Goal: Complete application form: Complete application form

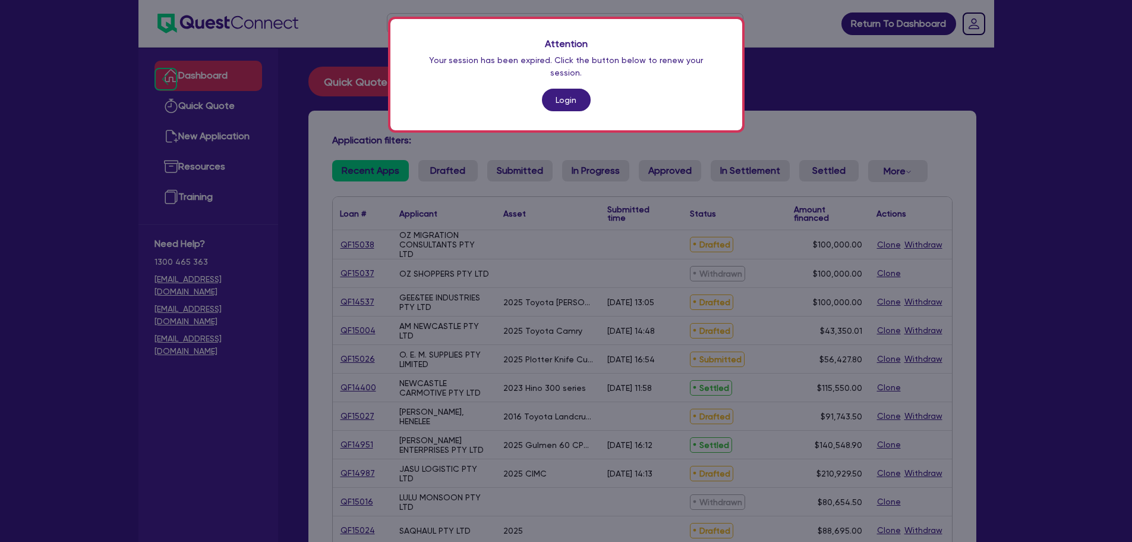
click at [539, 89] on div "Attention Your session has been expired. Click the button below to renew your s…" at bounding box center [567, 74] width 352 height 111
click at [550, 89] on link "Login" at bounding box center [566, 100] width 49 height 23
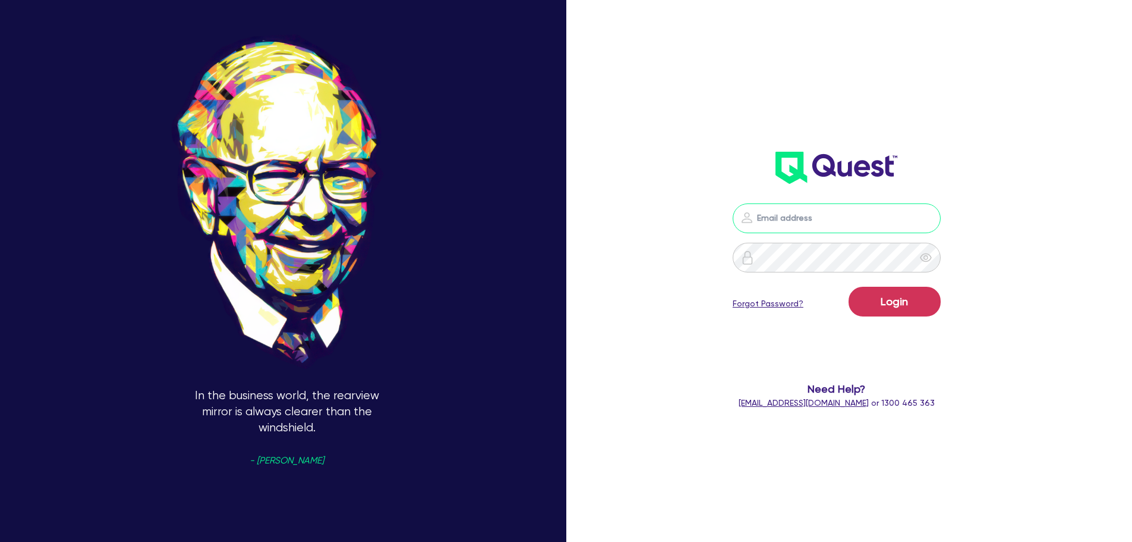
click at [767, 210] on input "email" at bounding box center [837, 218] width 208 height 30
type input "[EMAIL_ADDRESS][PERSON_NAME][DOMAIN_NAME]"
click at [912, 297] on button "Login" at bounding box center [895, 302] width 92 height 30
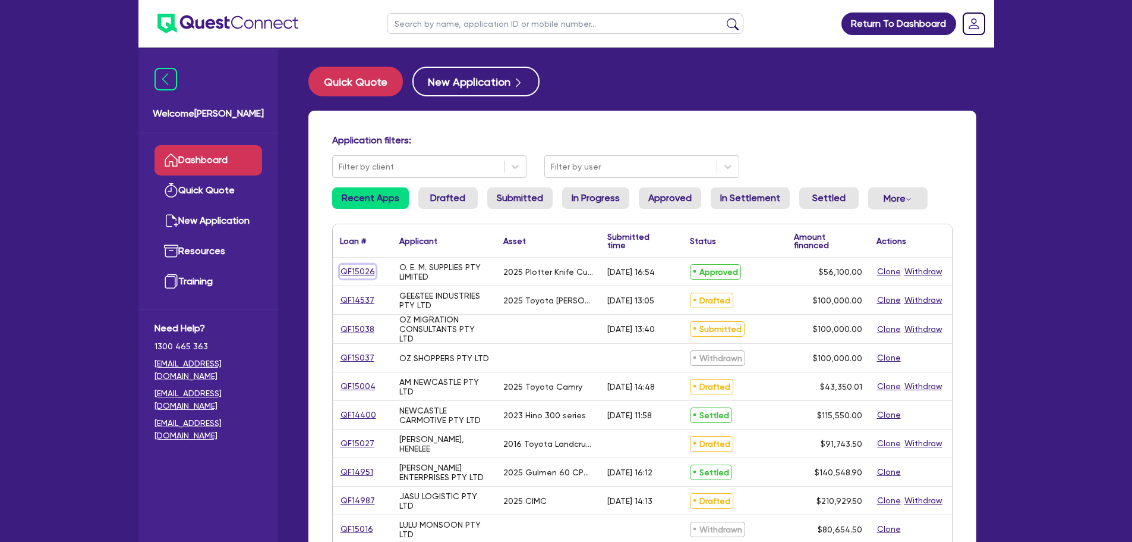
click at [357, 274] on link "QF15026" at bounding box center [358, 272] width 36 height 14
select select "SECONDARY_ASSETS"
select select "PRINTING_AND_PACKAGING_EQUIPMENT"
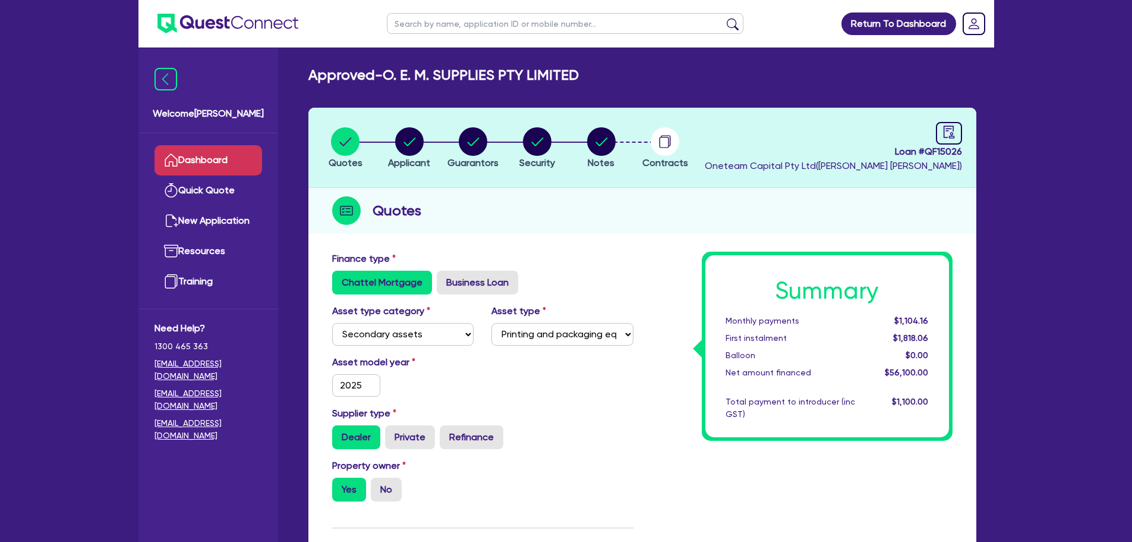
click at [245, 157] on link "Dashboard" at bounding box center [209, 160] width 108 height 30
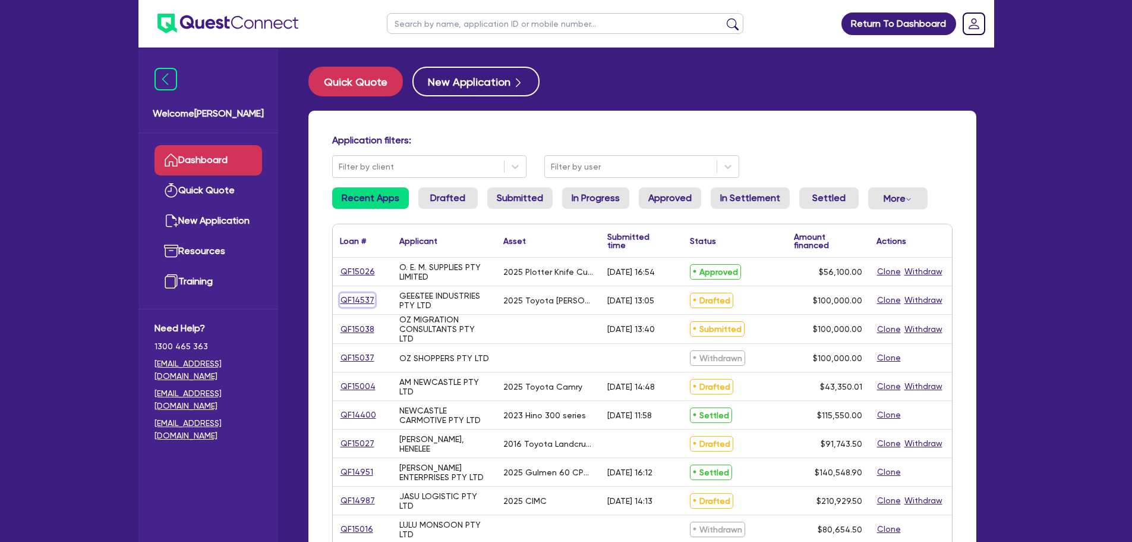
click at [361, 295] on link "QF14537" at bounding box center [357, 300] width 35 height 14
select select "CARS_AND_LIGHT_TRUCKS"
select select "PASSENGER_VEHICLES"
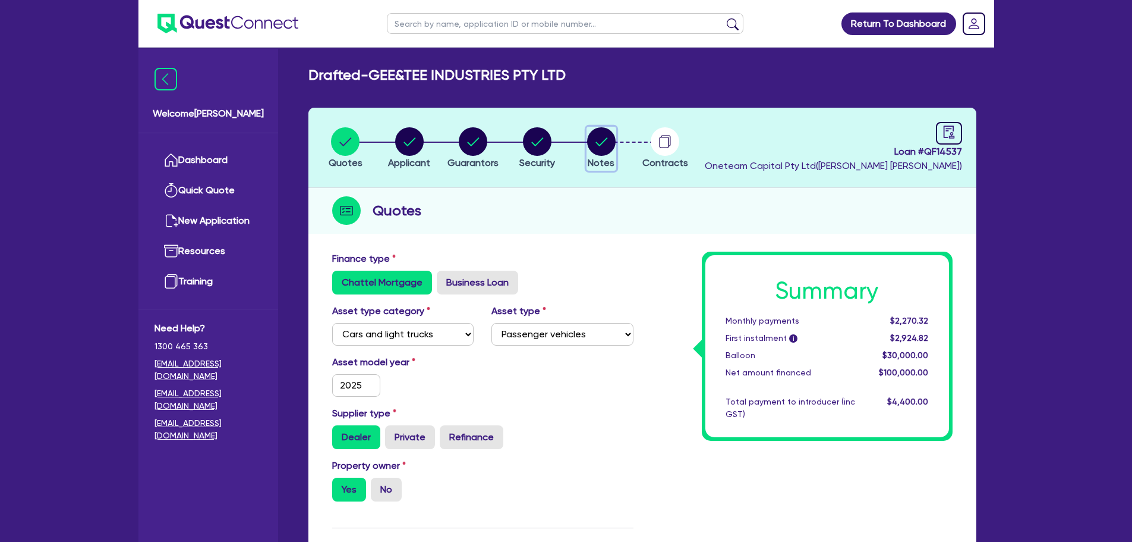
click at [611, 151] on circle "button" at bounding box center [601, 141] width 29 height 29
select select "Other"
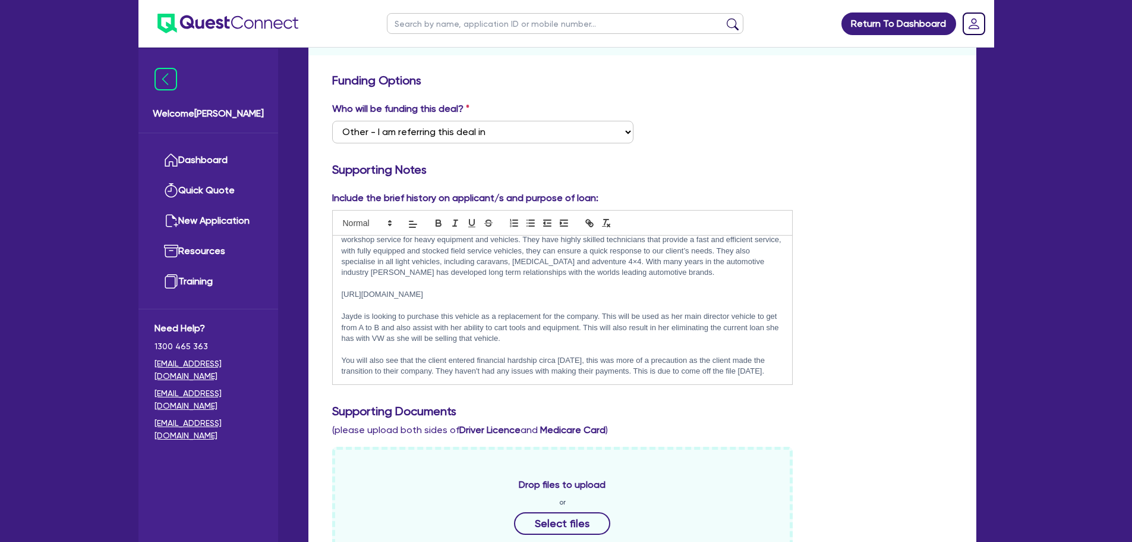
scroll to position [238, 0]
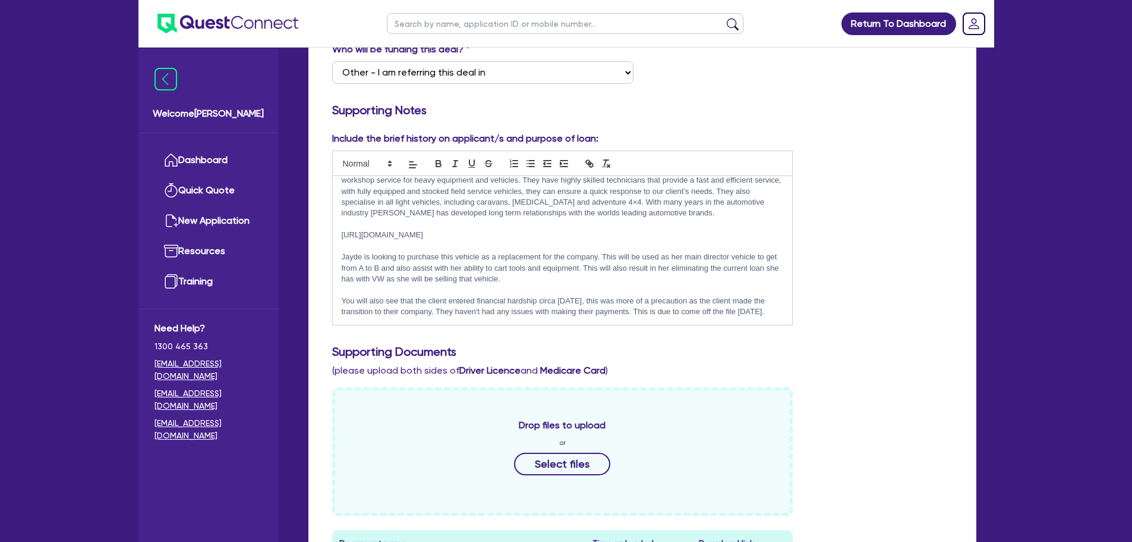
drag, startPoint x: 407, startPoint y: 313, endPoint x: 328, endPoint y: 288, distance: 82.3
click at [328, 288] on div "Include the brief history on applicant/s and purpose of loan: Applicant Jayde h…" at bounding box center [562, 228] width 479 height 194
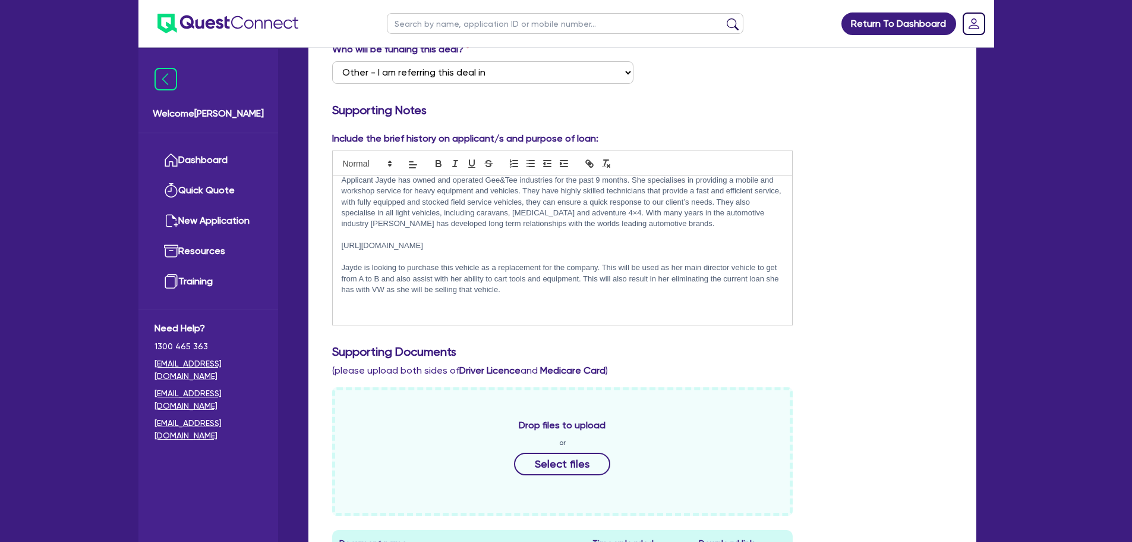
scroll to position [0, 0]
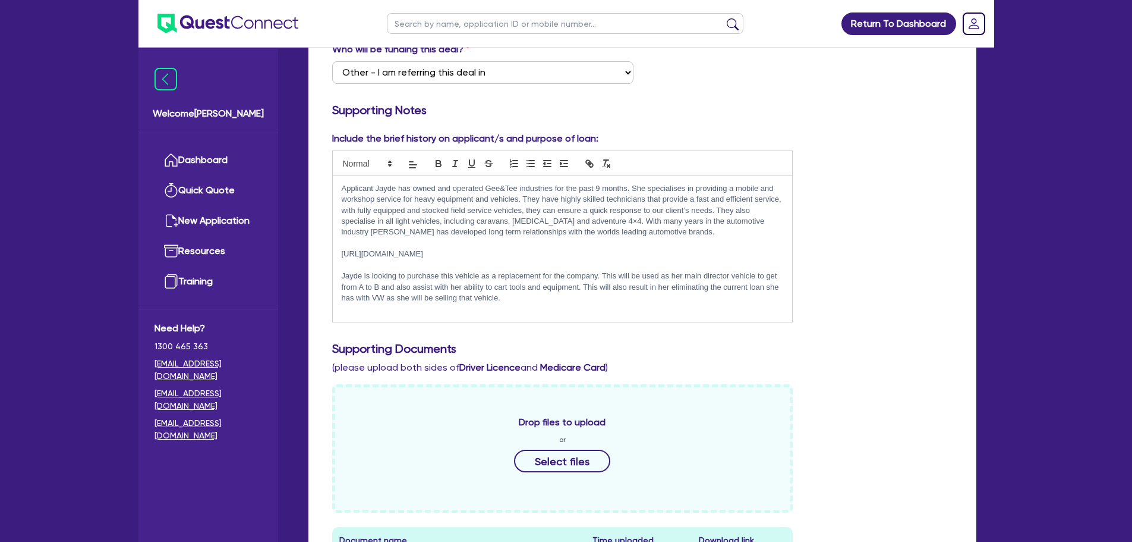
click at [535, 304] on p at bounding box center [563, 309] width 442 height 11
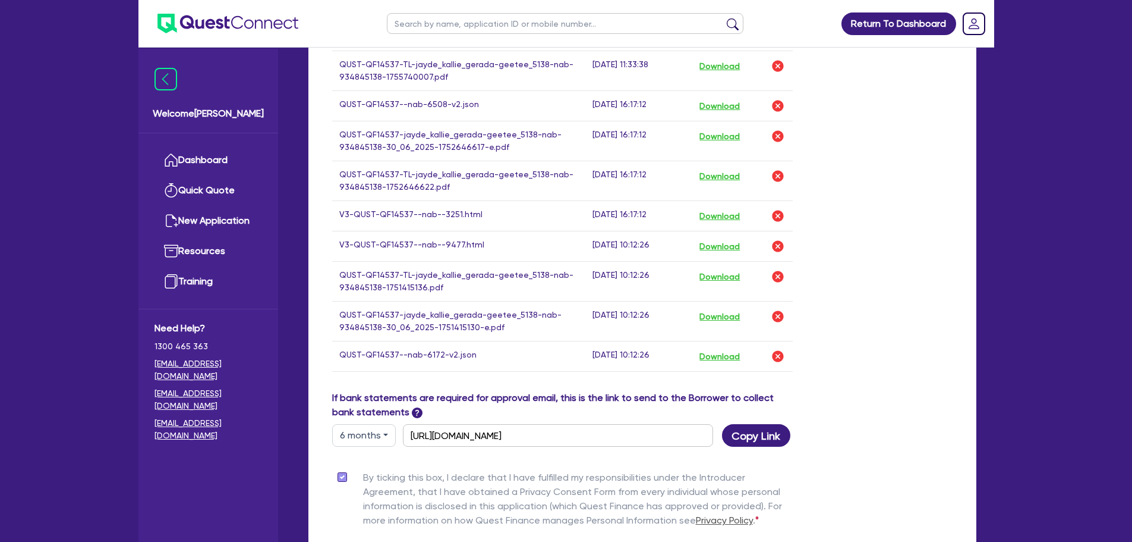
scroll to position [951, 0]
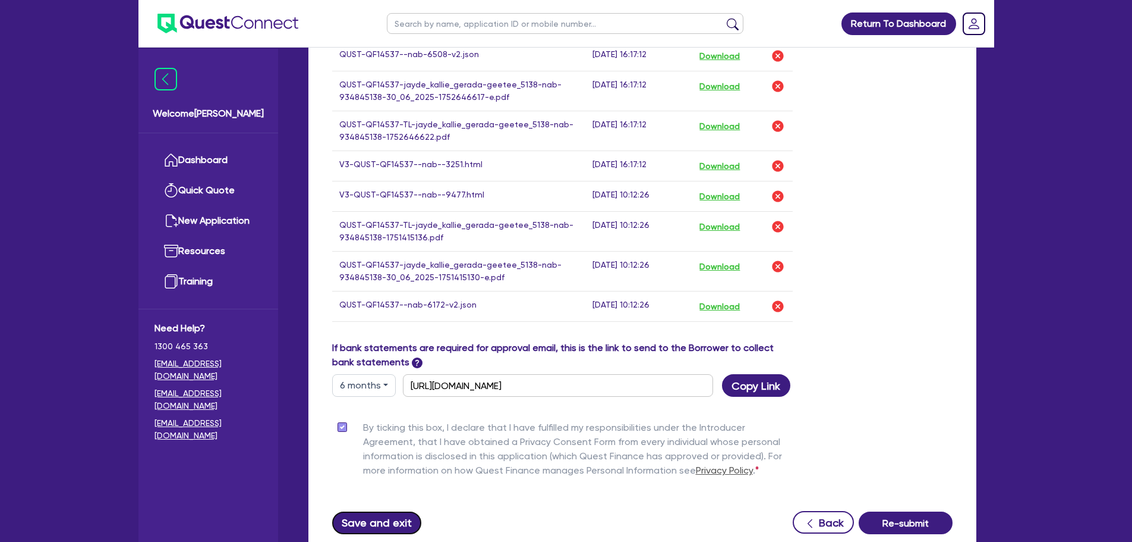
click at [376, 525] on button "Save and exit" at bounding box center [377, 522] width 90 height 23
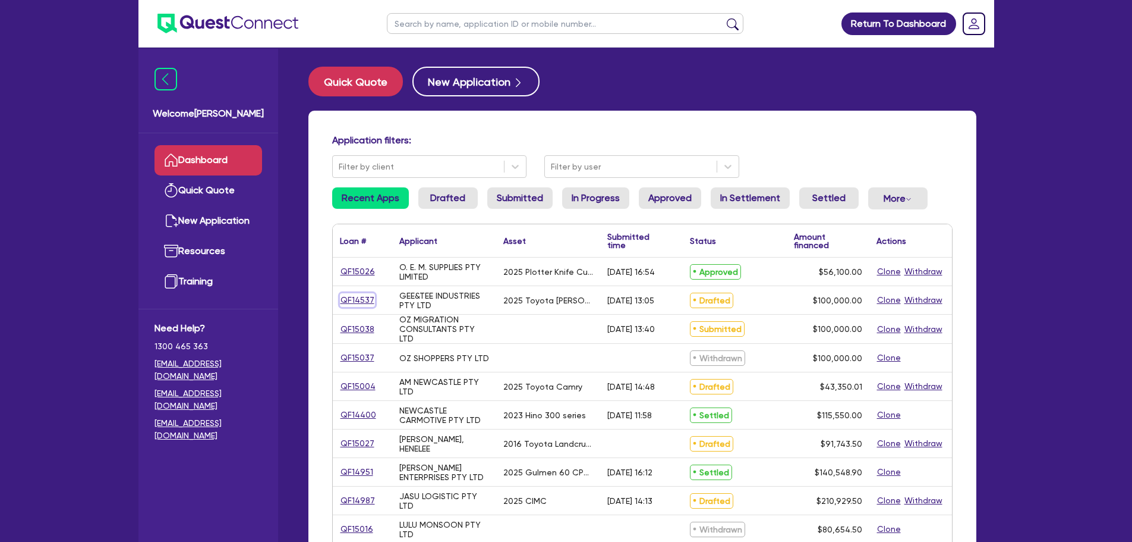
click at [354, 303] on link "QF14537" at bounding box center [357, 300] width 35 height 14
select select "CARS_AND_LIGHT_TRUCKS"
select select "PASSENGER_VEHICLES"
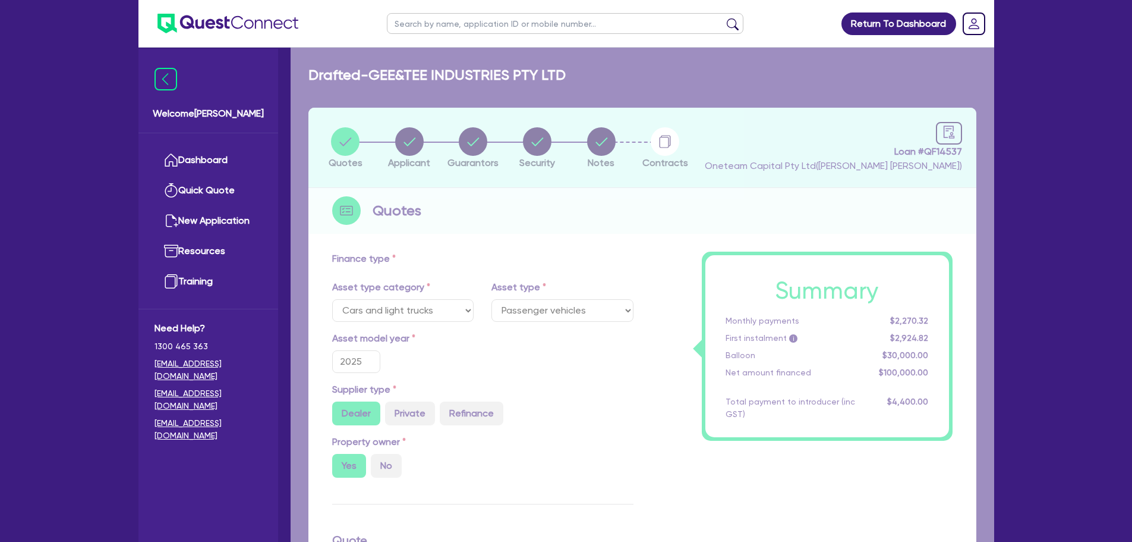
type input "100,000"
type input "30,000"
type input "4,000"
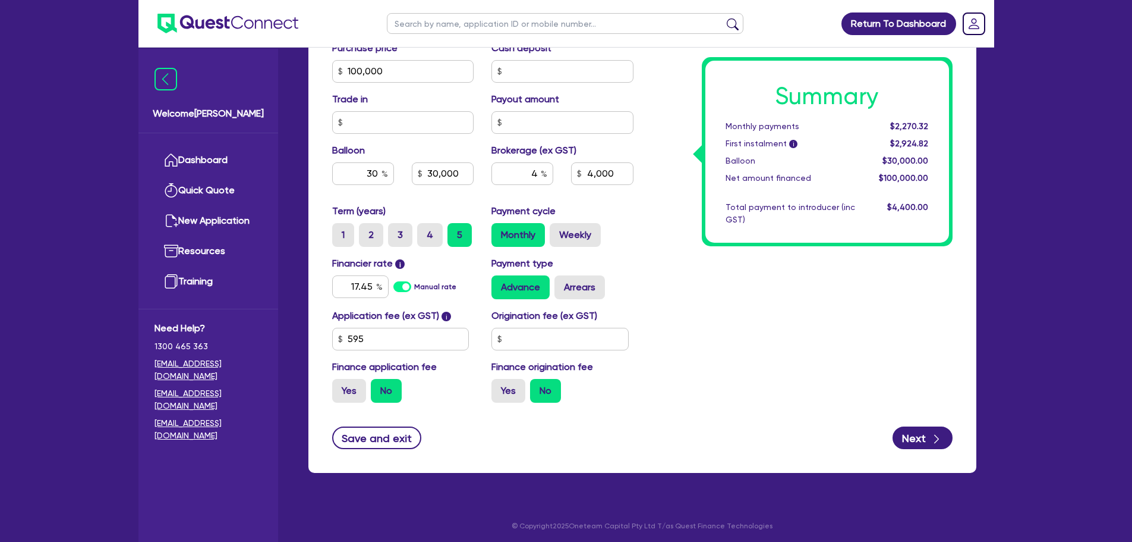
scroll to position [538, 0]
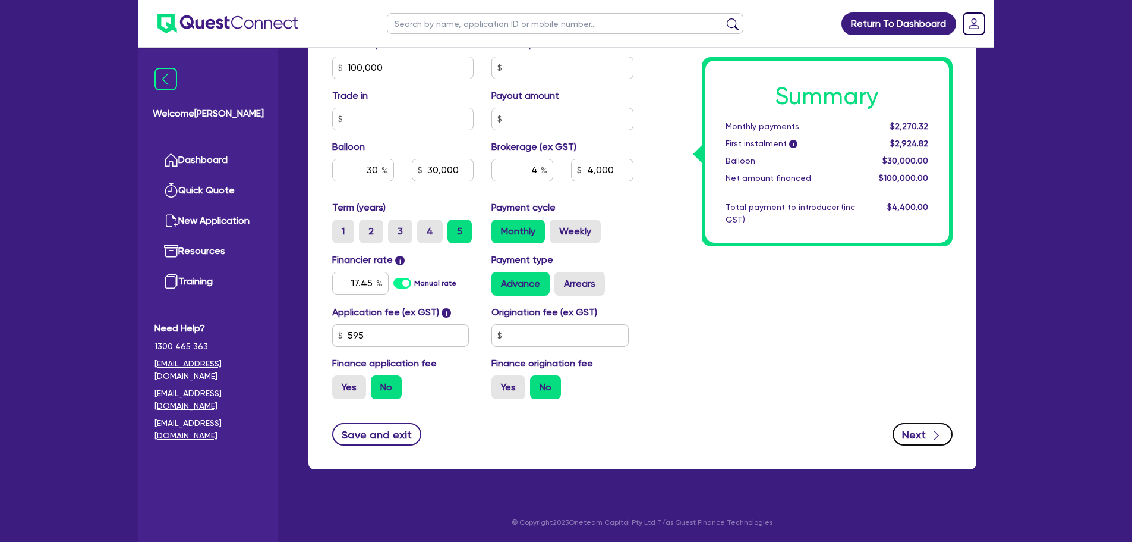
click at [944, 433] on button "Next" at bounding box center [923, 434] width 60 height 23
type input "100,000"
type input "30,000"
type input "4,000"
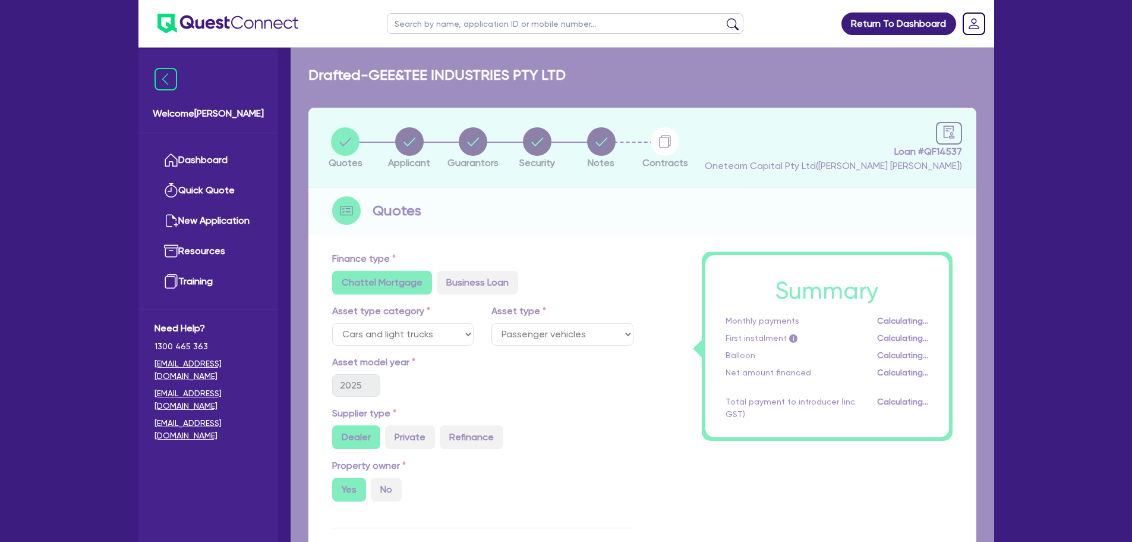
select select "COMPANY"
select select "PROFESSIONAL"
select select "ENGINEERS"
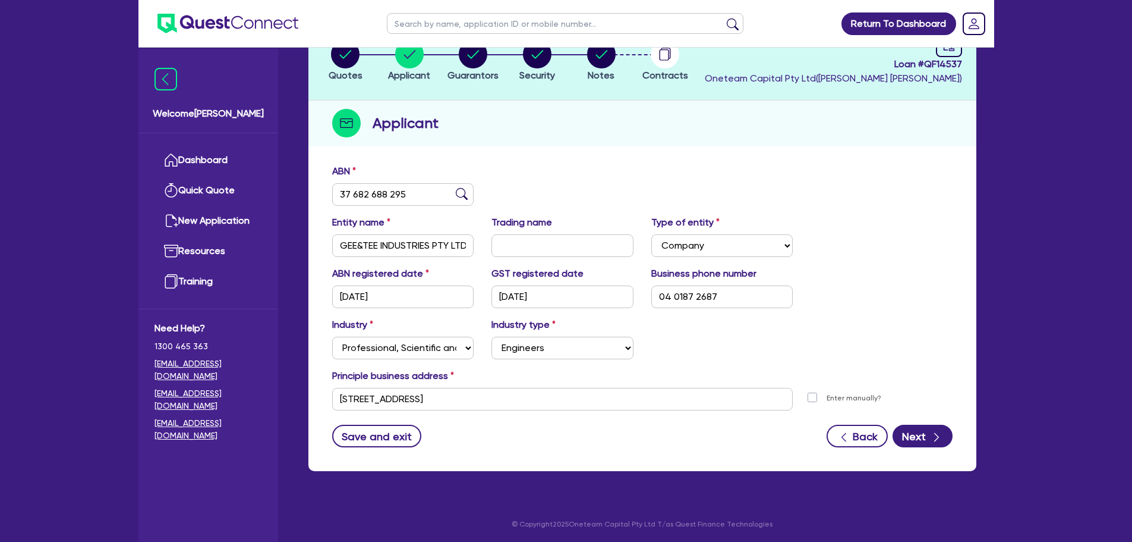
scroll to position [89, 0]
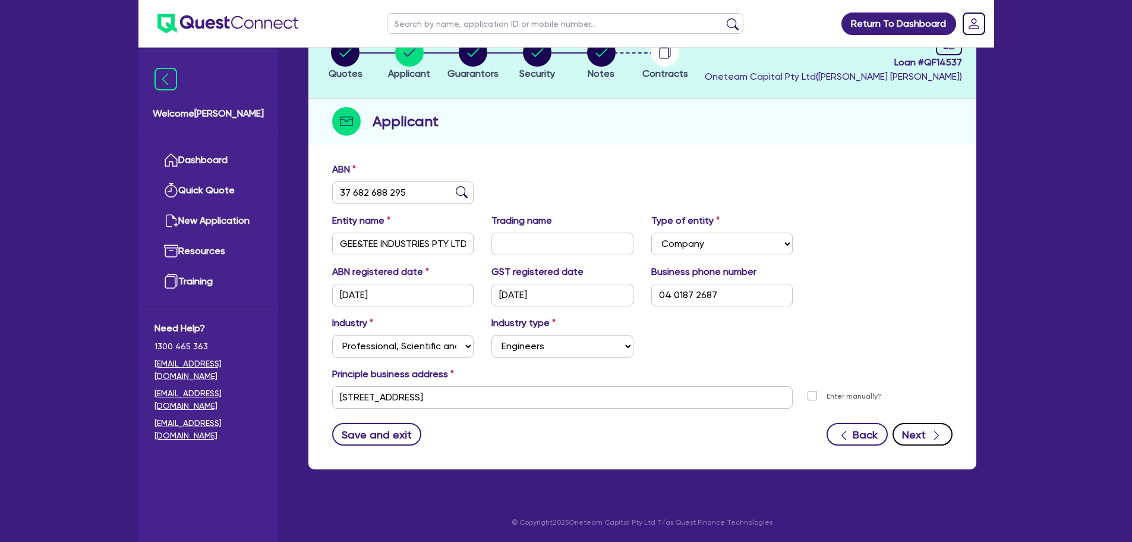
click at [918, 435] on button "Next" at bounding box center [923, 434] width 60 height 23
select select "MRS"
select select "[GEOGRAPHIC_DATA]"
select select "MARRIED"
select select "PROPERTY"
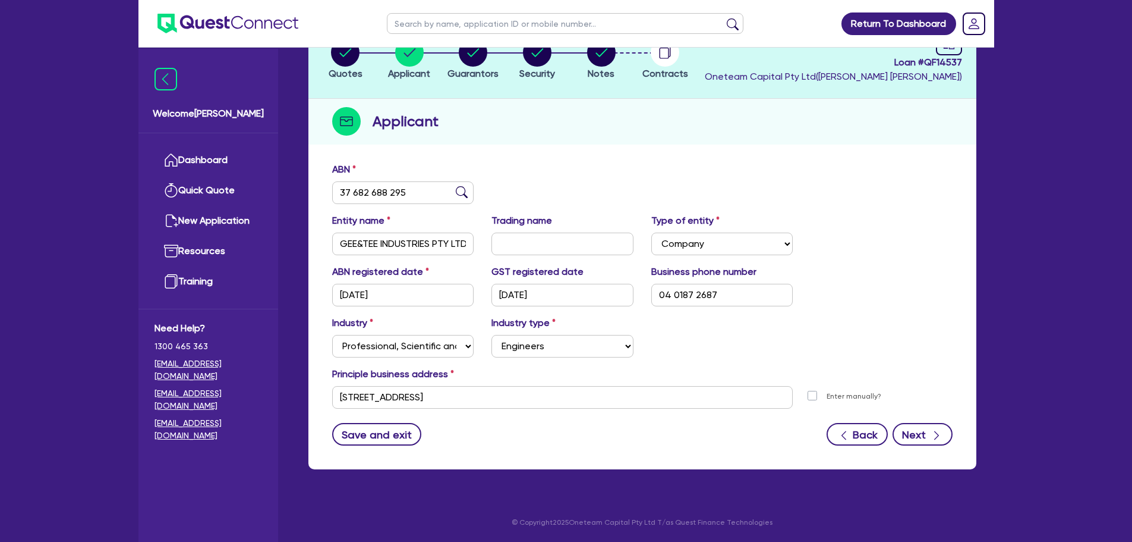
select select "CASH"
select select "HOUSEHOLD_PERSONAL"
select select "VEHICLE"
select select "MORTGAGE"
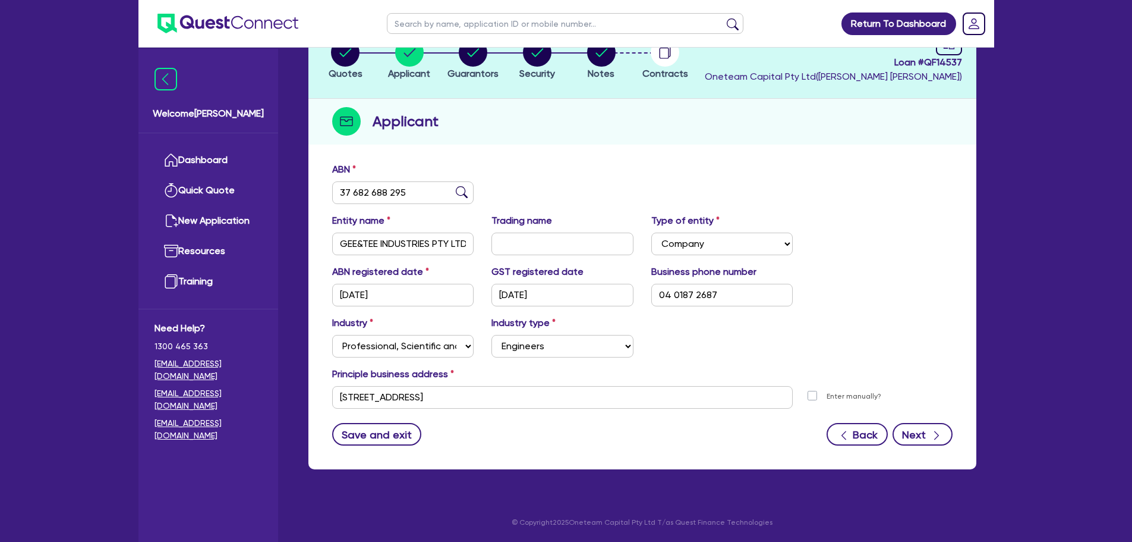
select select "VEHICLE_LOAN"
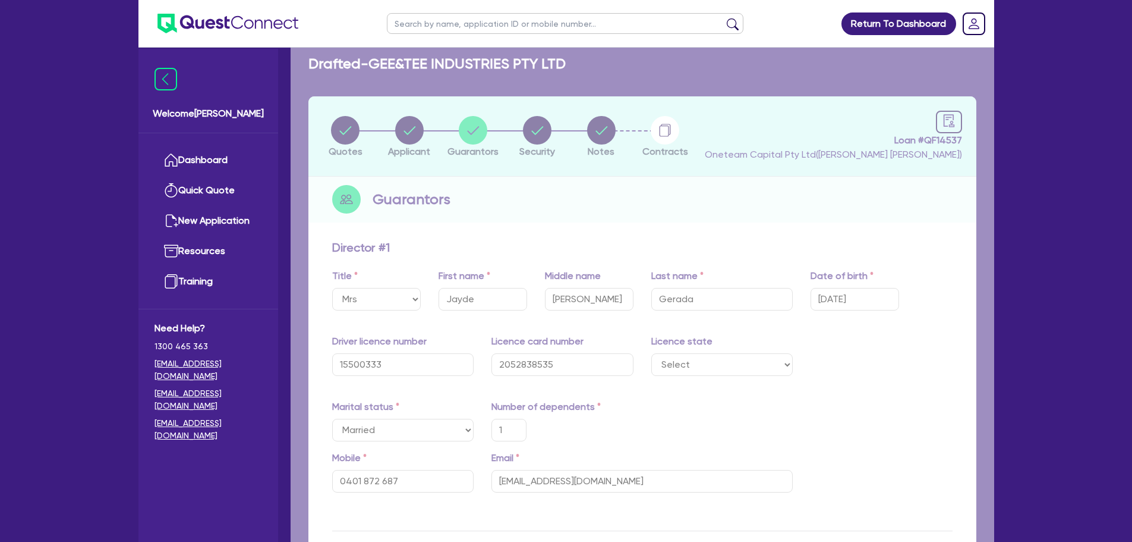
type input "1"
type input "0401 872 687"
type input "1,600,000"
type input "20,000"
type input "30,000"
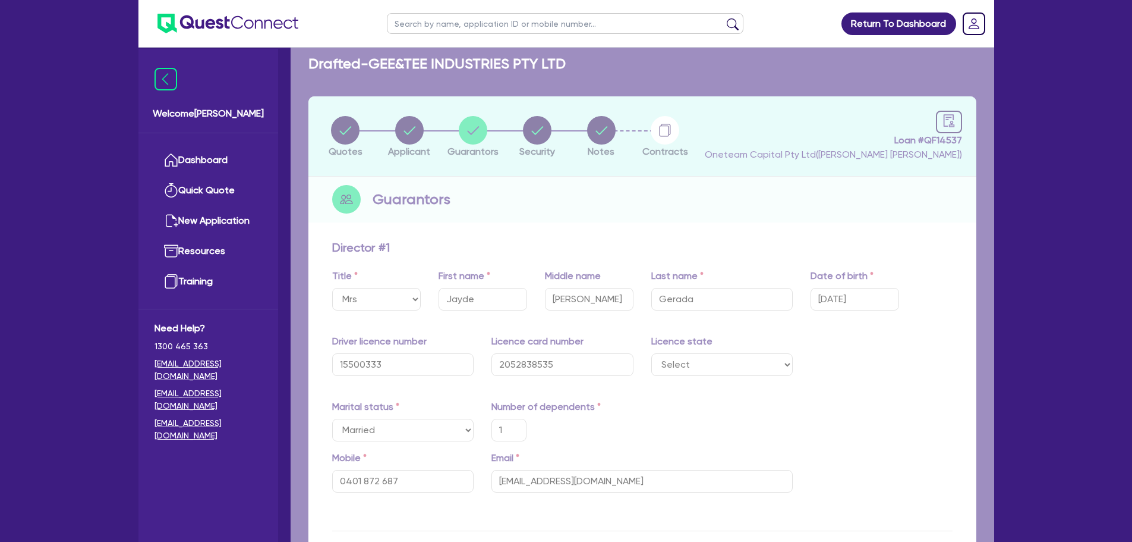
type input "65,000"
type input "50,000"
type input "1,000,000"
type input "4,500"
type input "50,000"
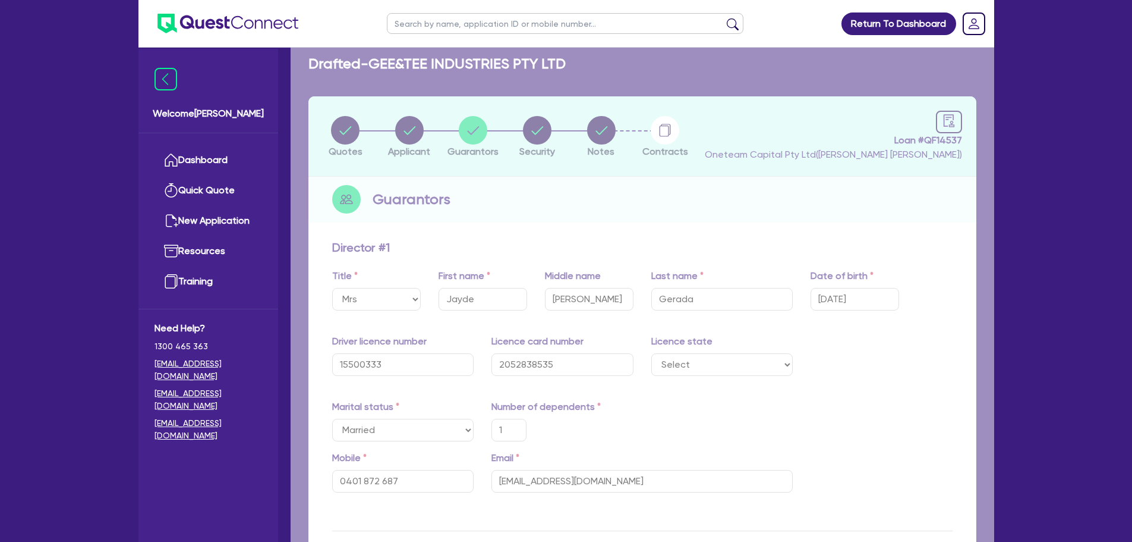
type input "1,200"
type input "45,000"
type input "1,100"
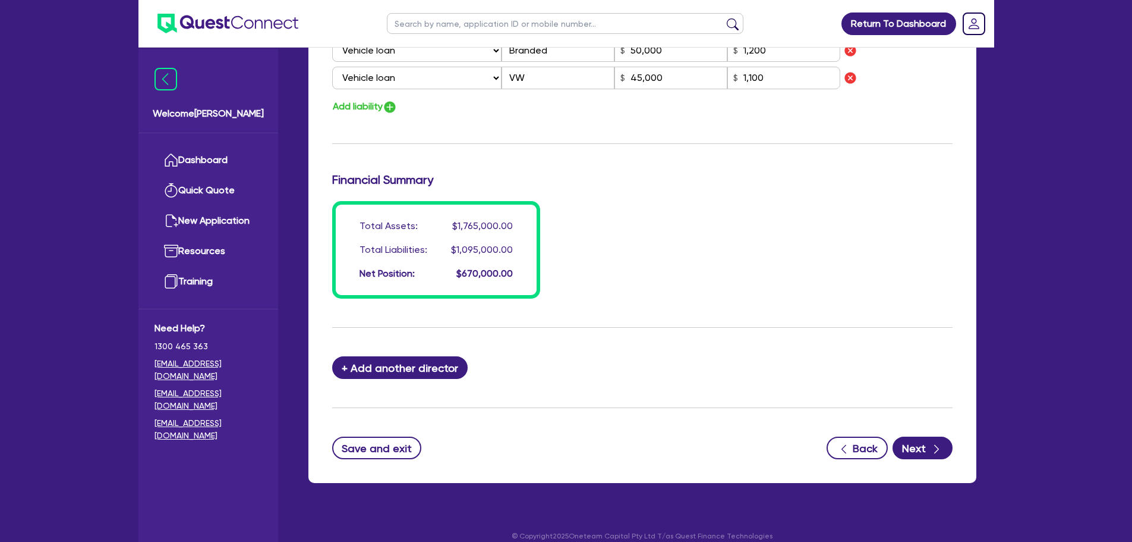
scroll to position [1010, 0]
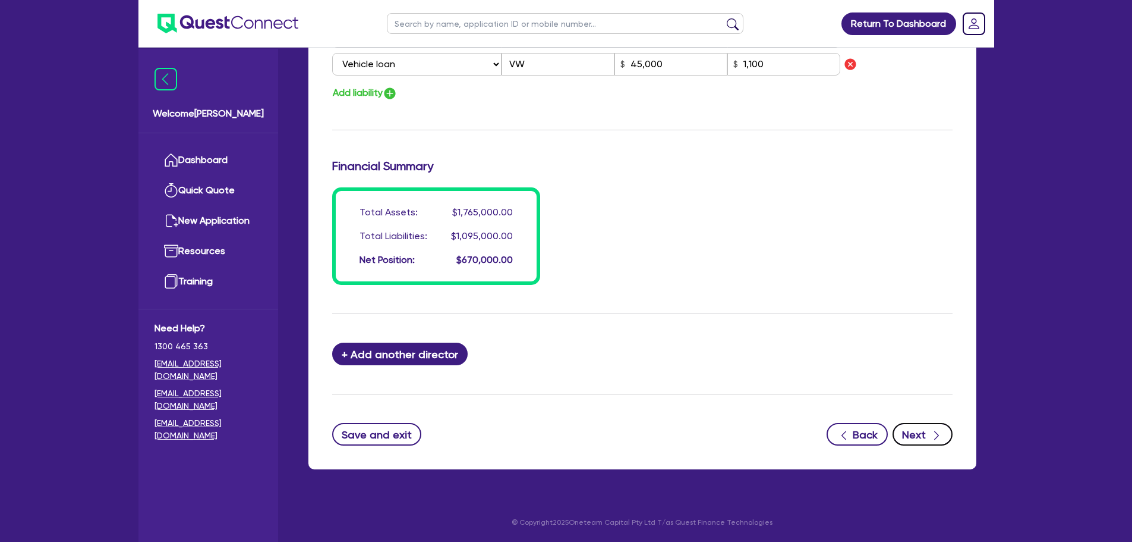
click at [905, 430] on button "Next" at bounding box center [923, 434] width 60 height 23
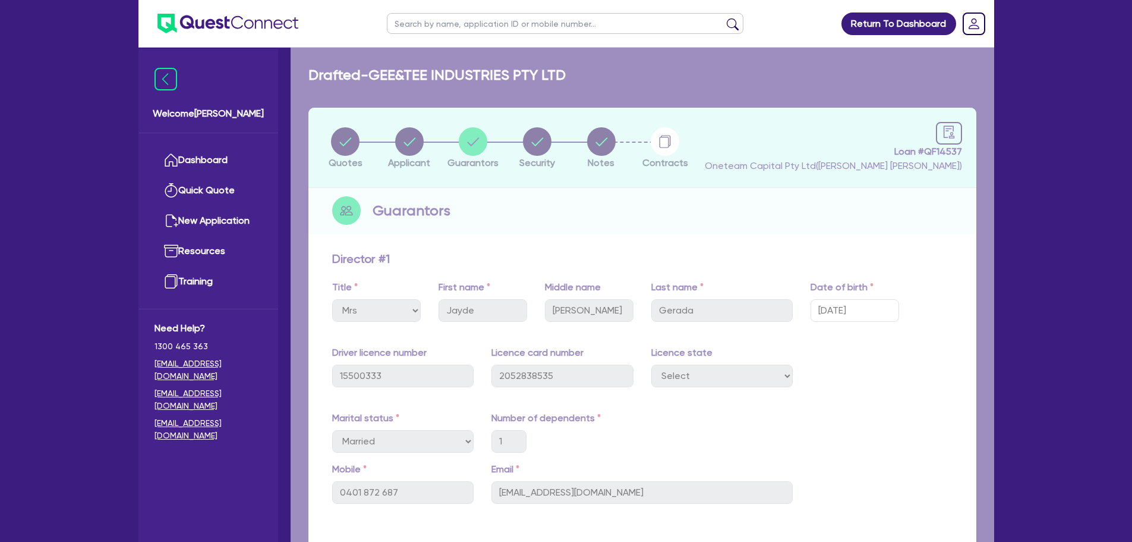
select select "CARS_AND_LIGHT_TRUCKS"
select select "PASSENGER_VEHICLES"
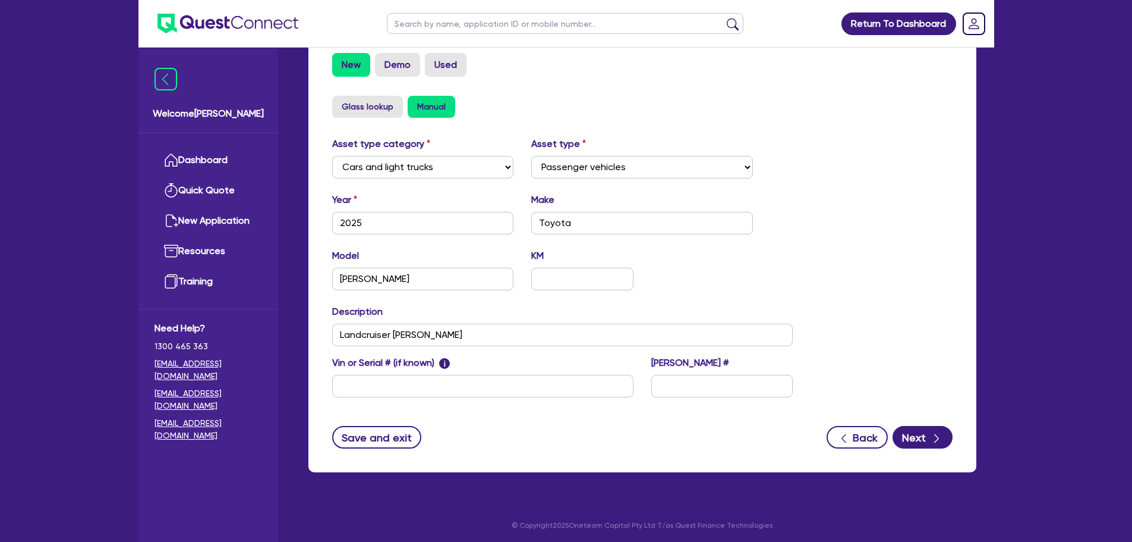
scroll to position [373, 0]
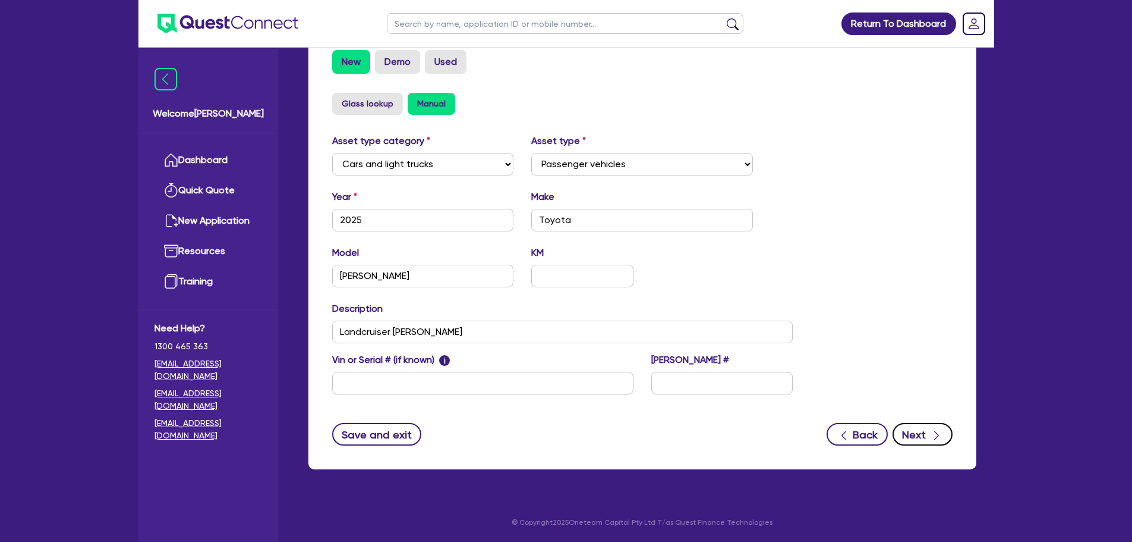
click at [920, 435] on button "Next" at bounding box center [923, 434] width 60 height 23
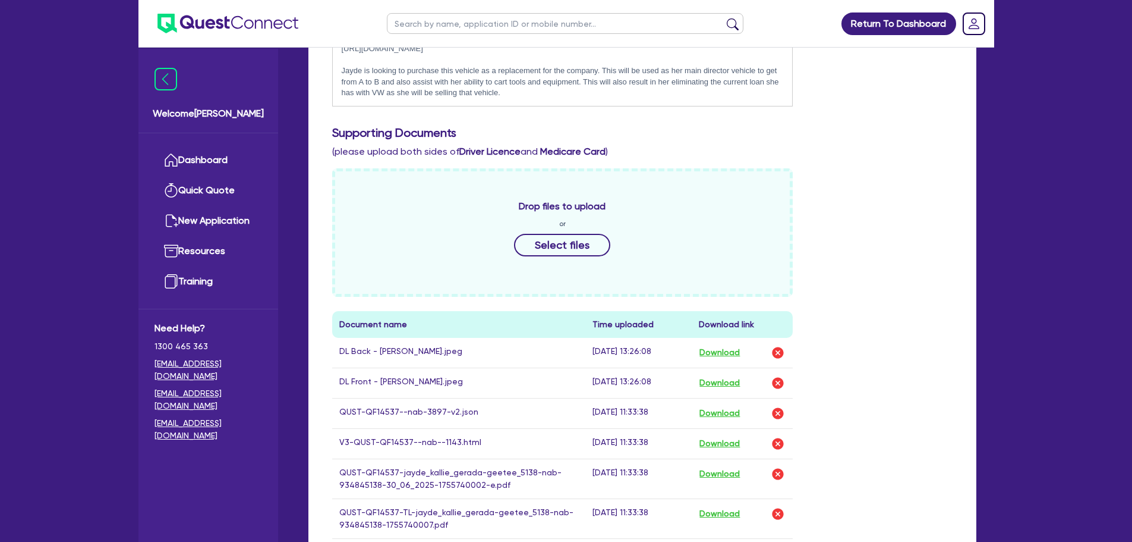
scroll to position [119, 0]
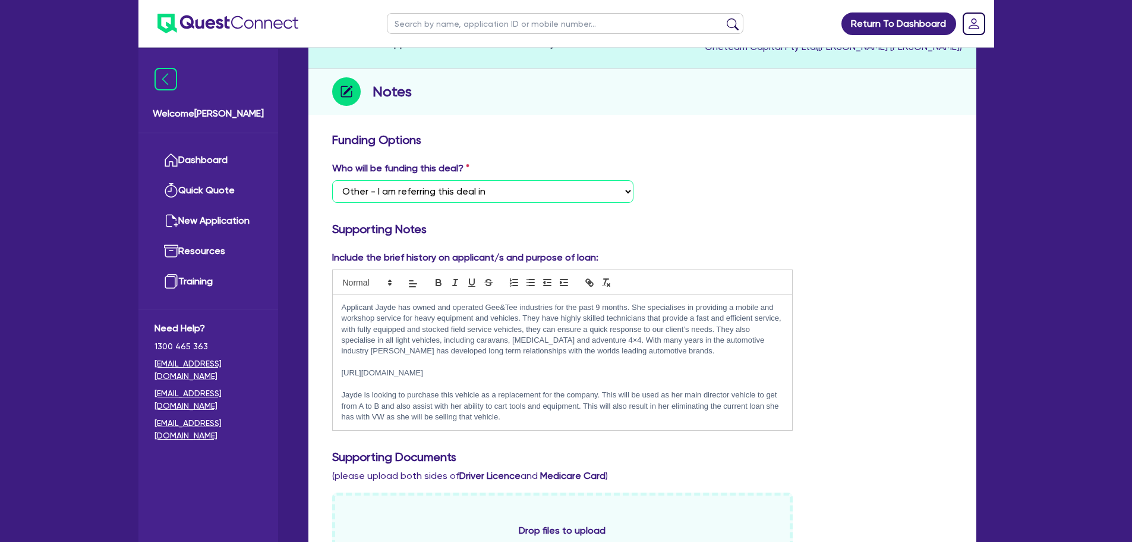
click at [527, 196] on select "Select I want Quest to fund 100% I will fund 100% I will co-fund with Quest Oth…" at bounding box center [482, 191] width 301 height 23
select select "Quest Finance - Own Book"
click at [332, 180] on select "Select I want Quest to fund 100% I will fund 100% I will co-fund with Quest Oth…" at bounding box center [482, 191] width 301 height 23
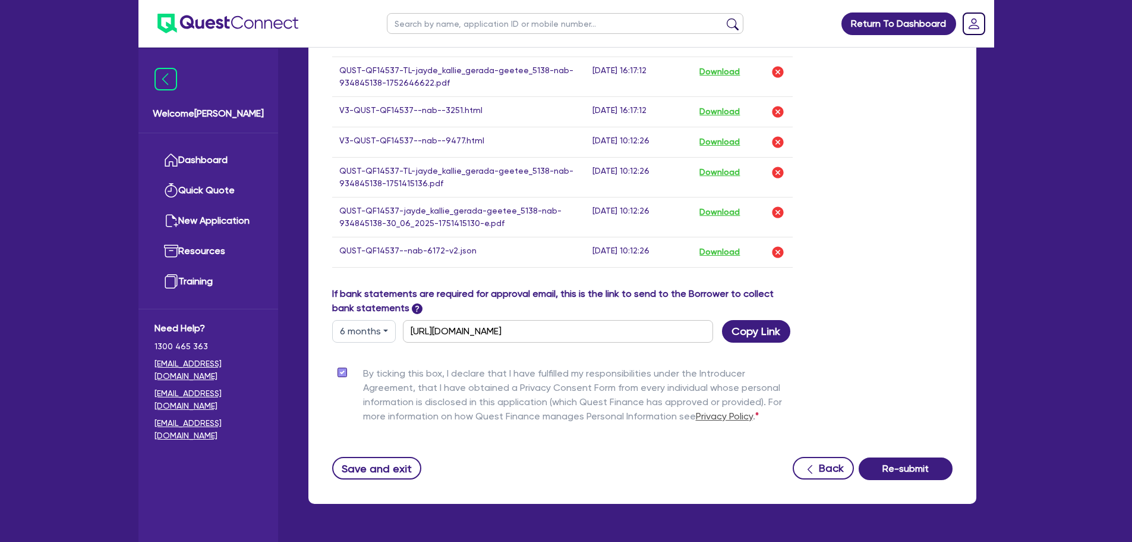
scroll to position [1029, 0]
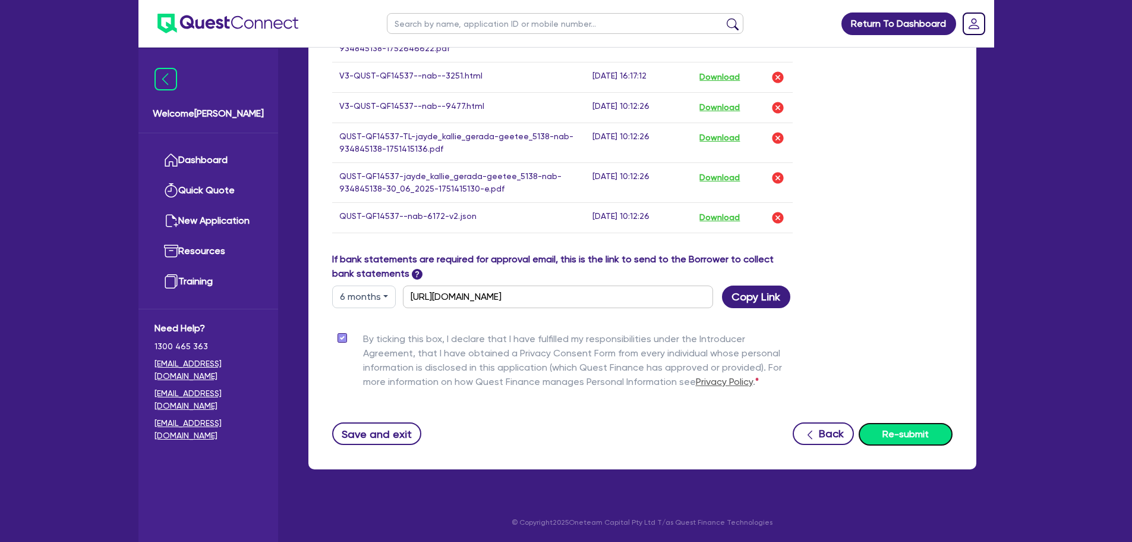
click at [910, 437] on button "Re-submit" at bounding box center [906, 434] width 94 height 23
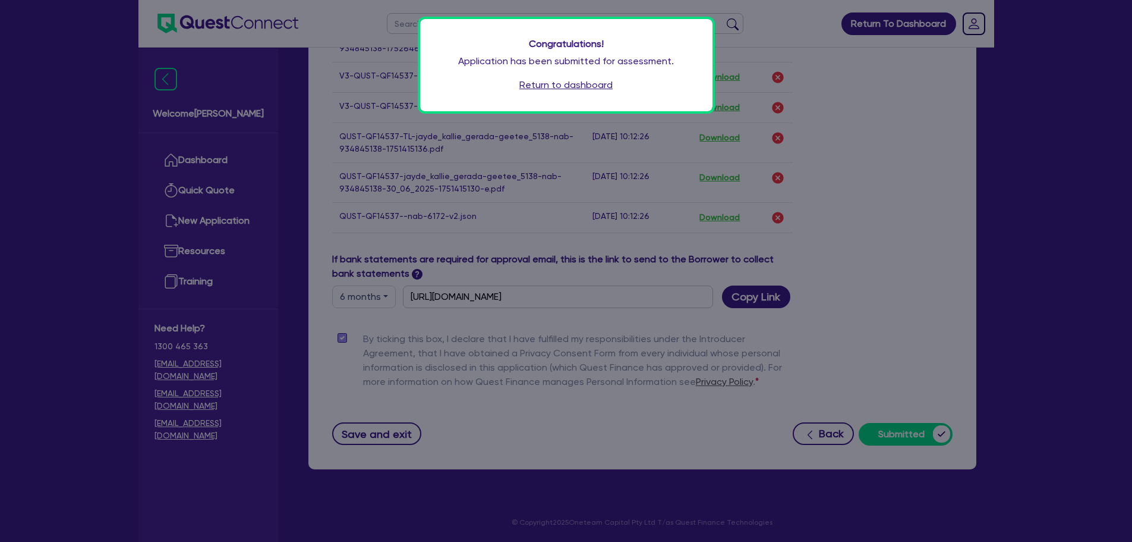
click at [594, 86] on link "Return to dashboard" at bounding box center [566, 85] width 93 height 14
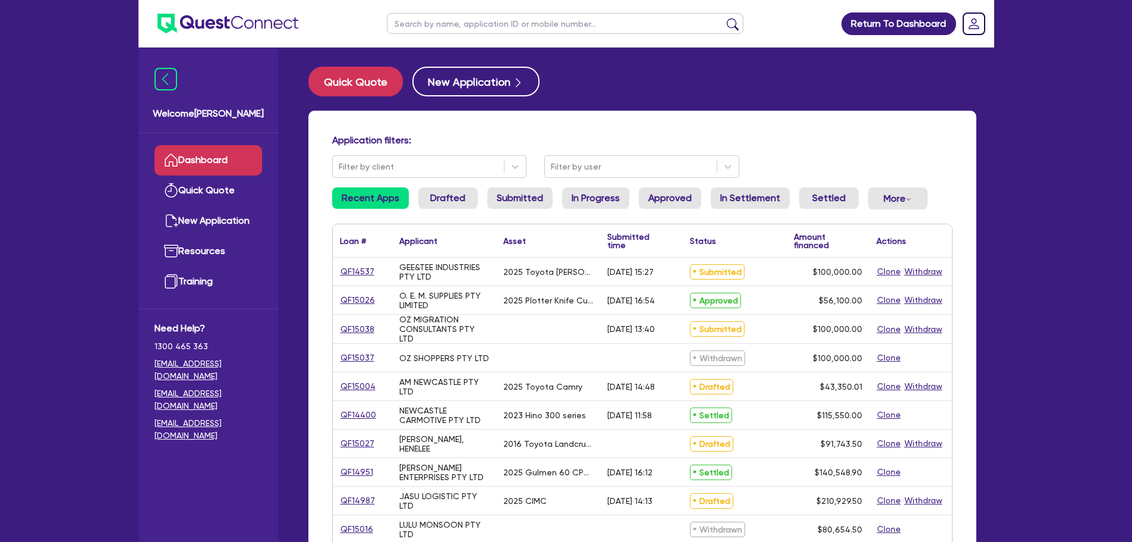
drag, startPoint x: 0, startPoint y: 0, endPoint x: 374, endPoint y: 263, distance: 457.5
click at [375, 263] on div "QF14537" at bounding box center [362, 271] width 59 height 28
click at [361, 268] on link "QF14537" at bounding box center [357, 272] width 35 height 14
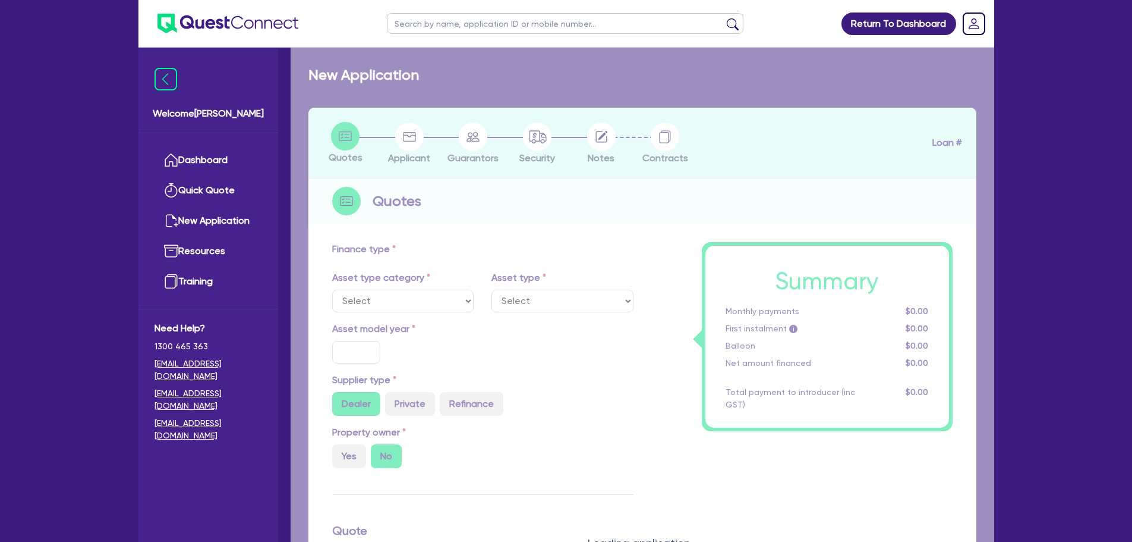
select select "CARS_AND_LIGHT_TRUCKS"
type input "2025"
radio input "true"
type input "100,000"
type input "30"
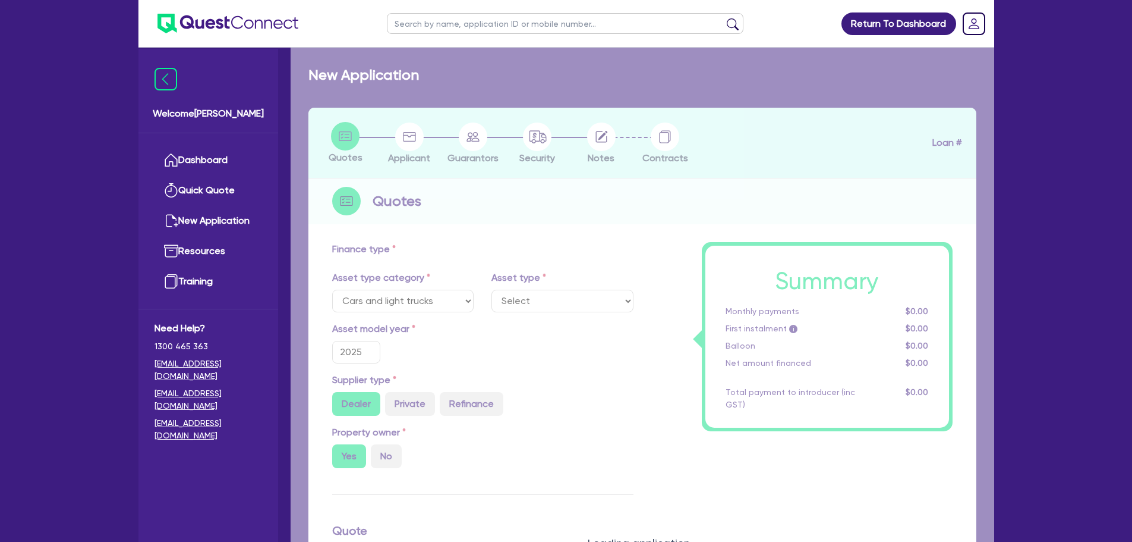
type input "30,000"
type input "4"
type input "4,000"
type input "17.45"
select select "PASSENGER_VEHICLES"
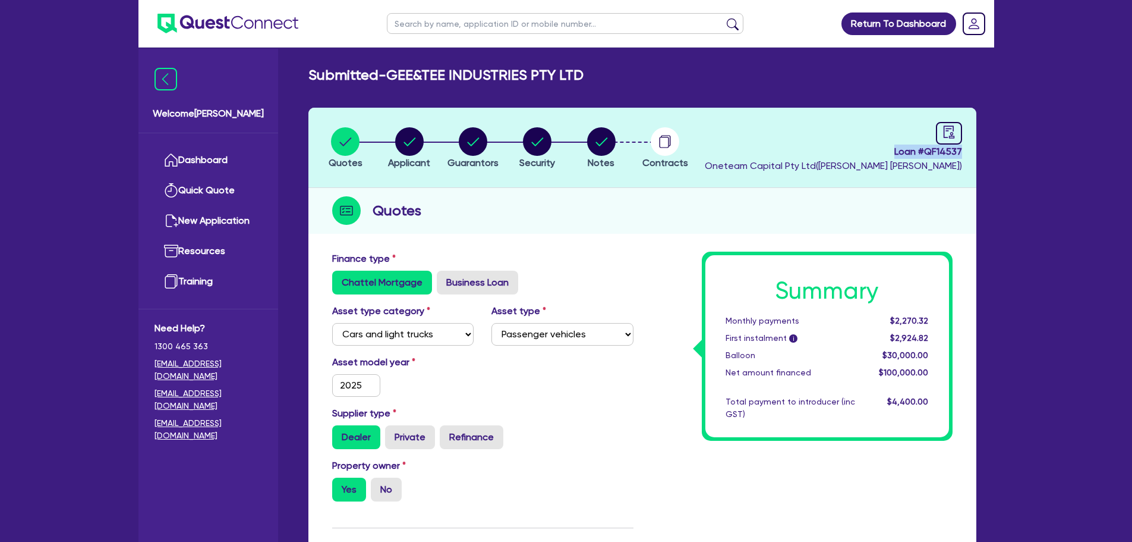
drag, startPoint x: 893, startPoint y: 150, endPoint x: 968, endPoint y: 148, distance: 74.9
click at [968, 148] on header "Quotes Applicant Guarantors Security Notes Contracts Loan # QF14537 Oneteam Cap…" at bounding box center [643, 148] width 668 height 80
copy span "Loan # QF14537"
drag, startPoint x: 606, startPoint y: 142, endPoint x: 619, endPoint y: 155, distance: 17.7
click at [606, 142] on circle "button" at bounding box center [601, 141] width 29 height 29
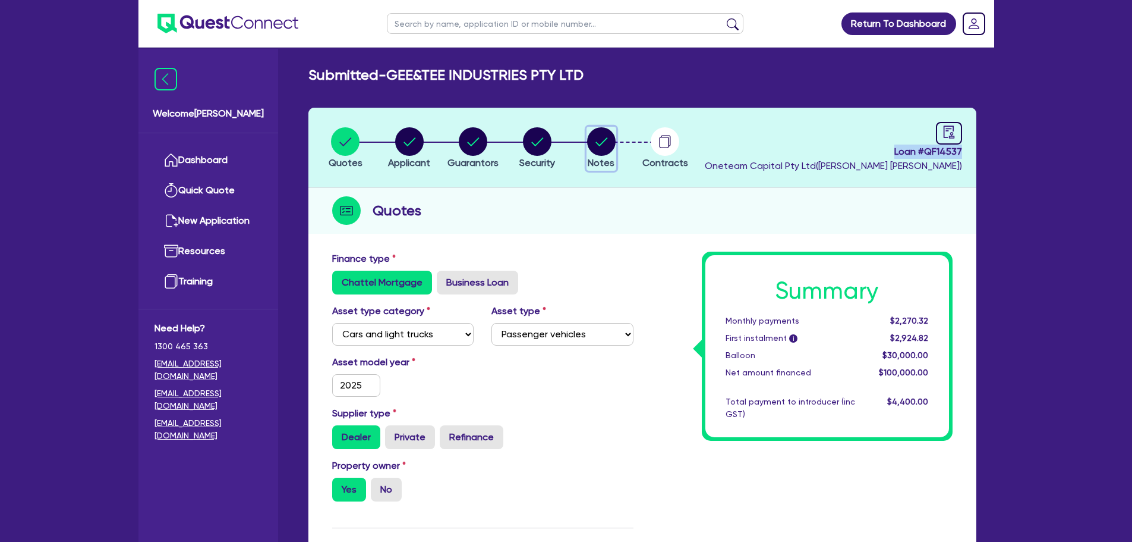
select select "Quest Finance - Own Book"
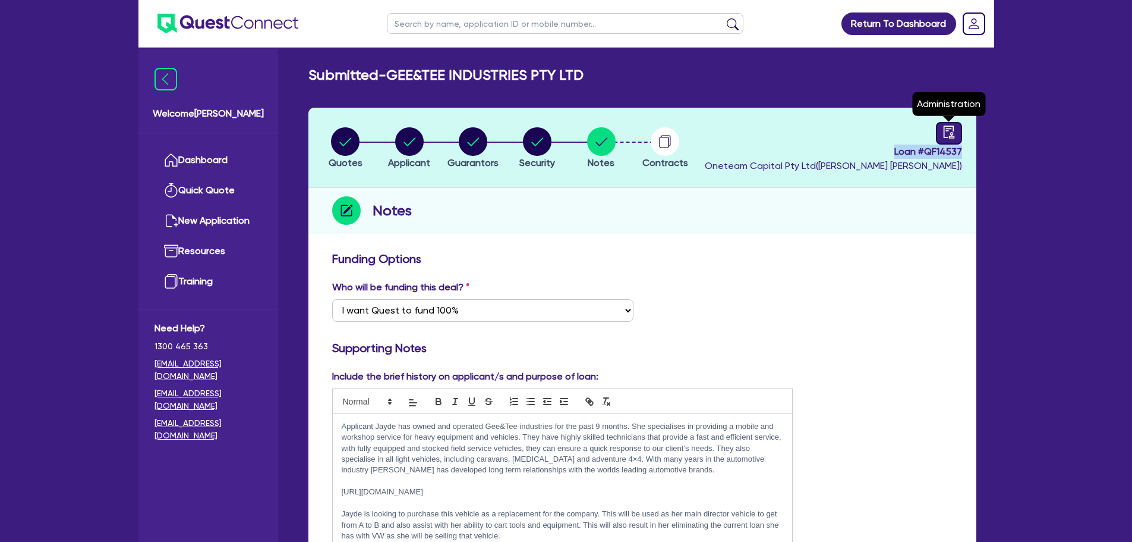
click at [937, 136] on link at bounding box center [949, 133] width 26 height 23
select select "SUBMITTED_AMENDED"
select select "Quest Finance - Own Book"
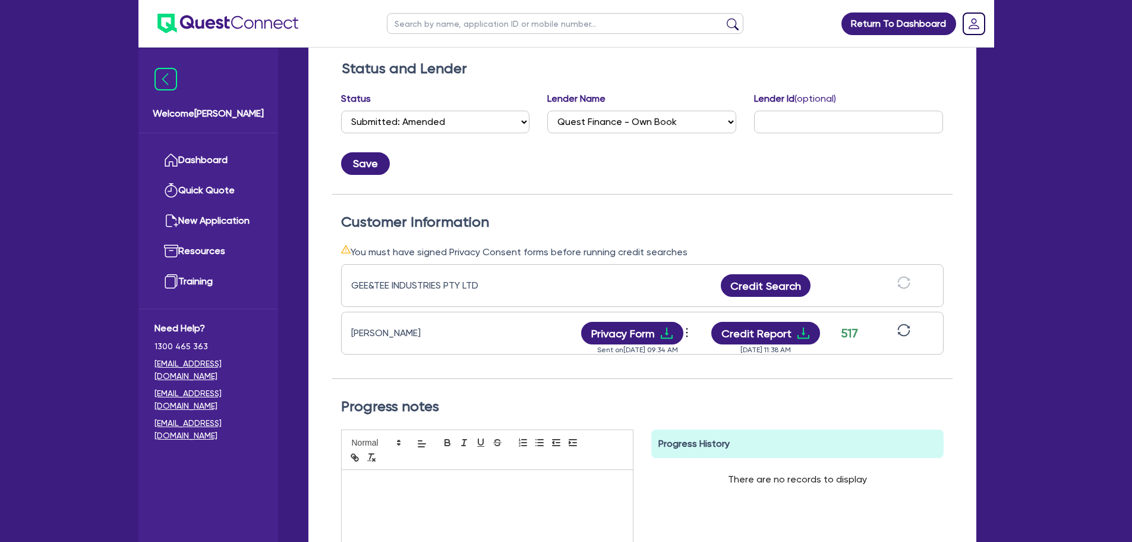
scroll to position [297, 0]
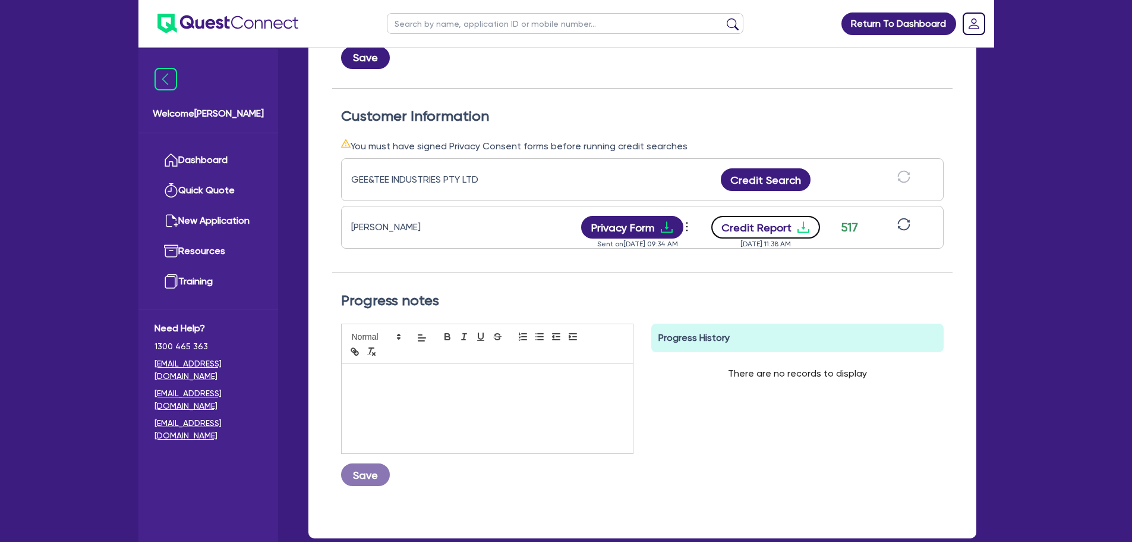
click at [769, 232] on button "Credit Report" at bounding box center [766, 227] width 109 height 23
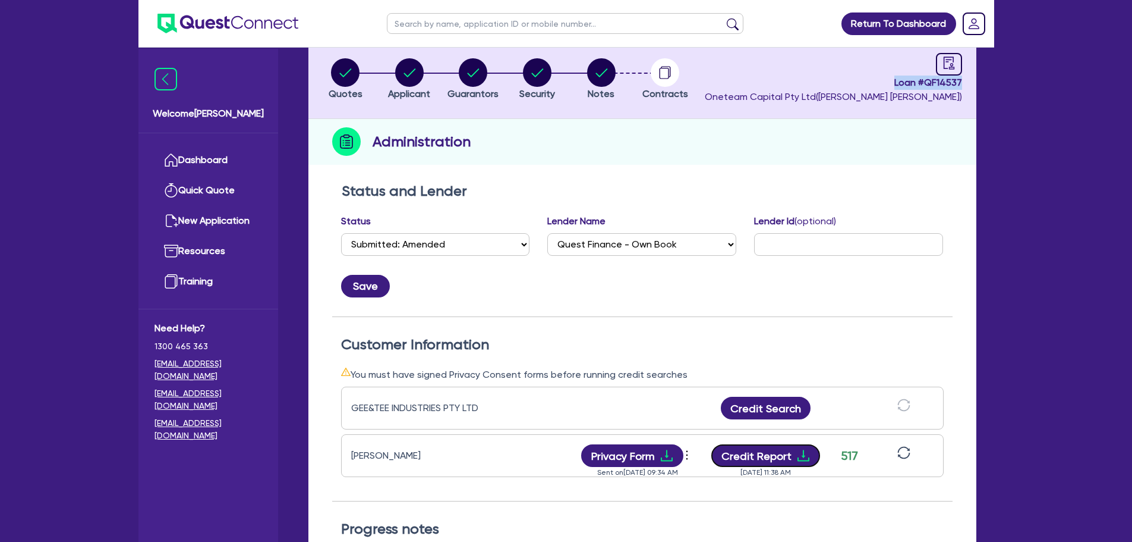
scroll to position [0, 0]
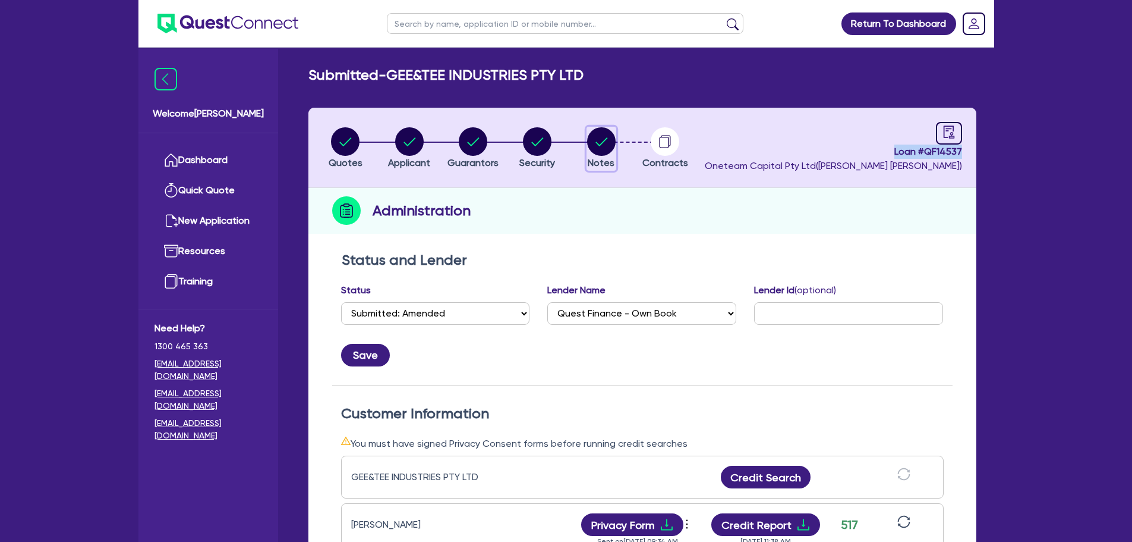
click at [604, 138] on circle "button" at bounding box center [601, 141] width 29 height 29
select select "Quest Finance - Own Book"
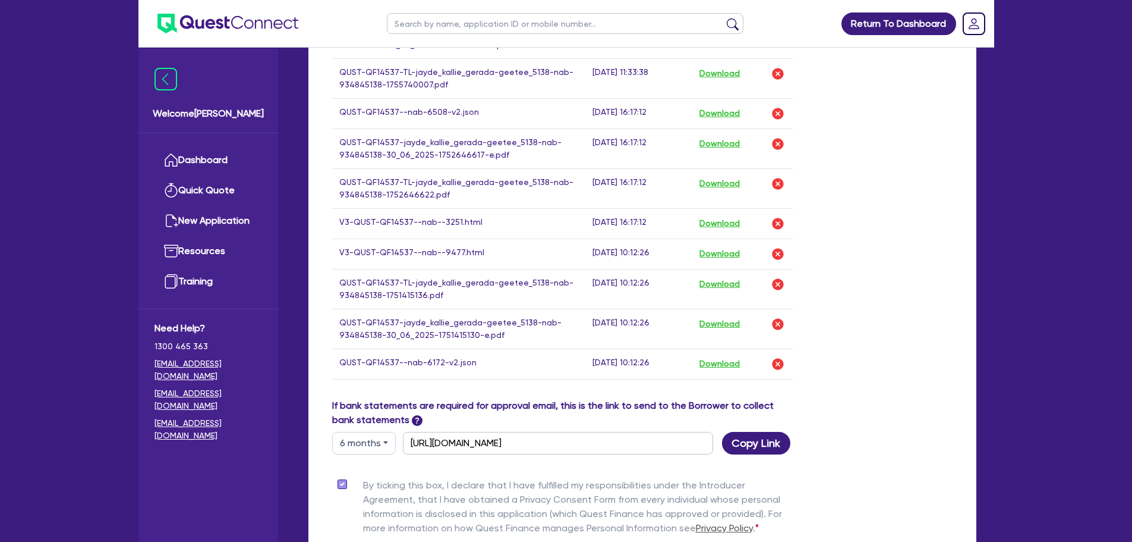
scroll to position [892, 0]
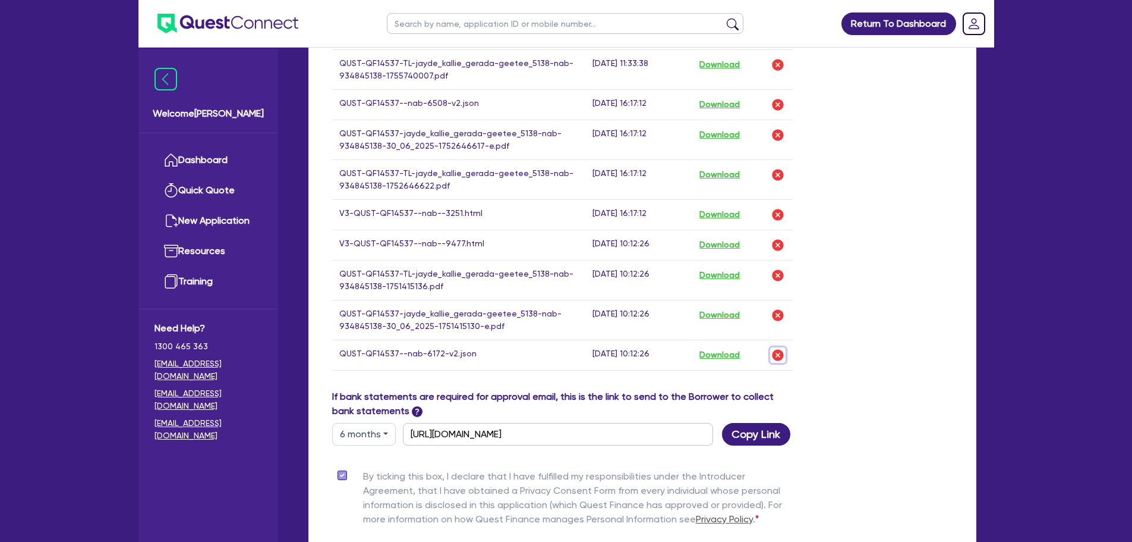
click at [781, 359] on img "button" at bounding box center [778, 355] width 14 height 14
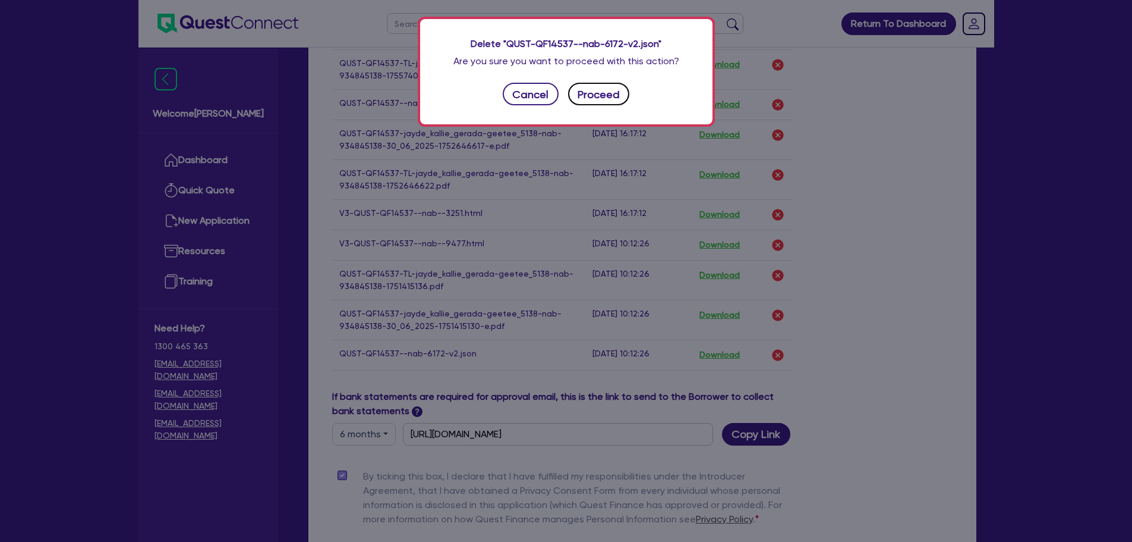
click at [597, 96] on button "Proceed" at bounding box center [599, 94] width 62 height 23
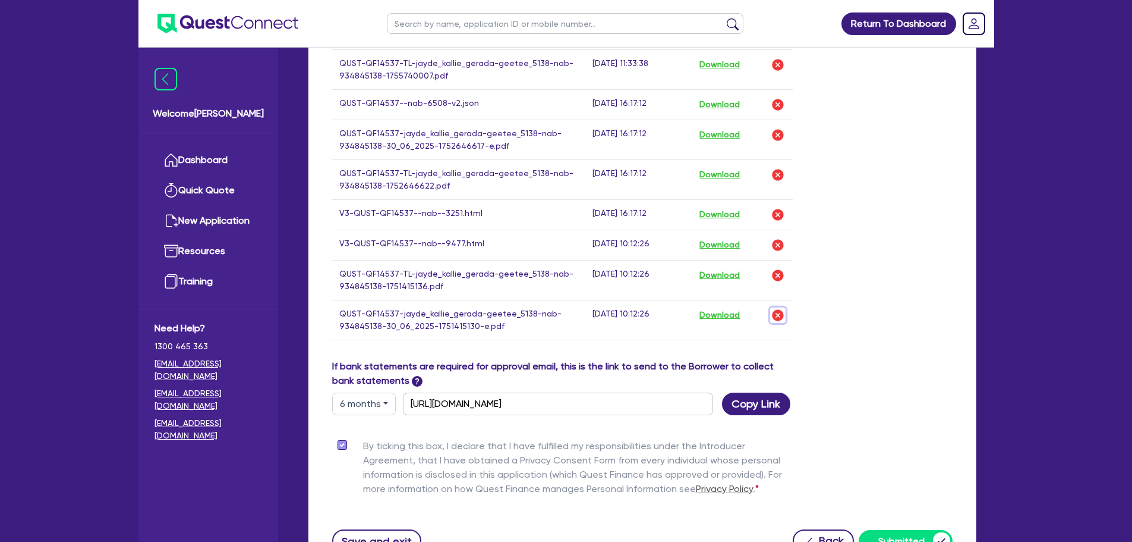
click at [779, 319] on img "button" at bounding box center [778, 315] width 14 height 14
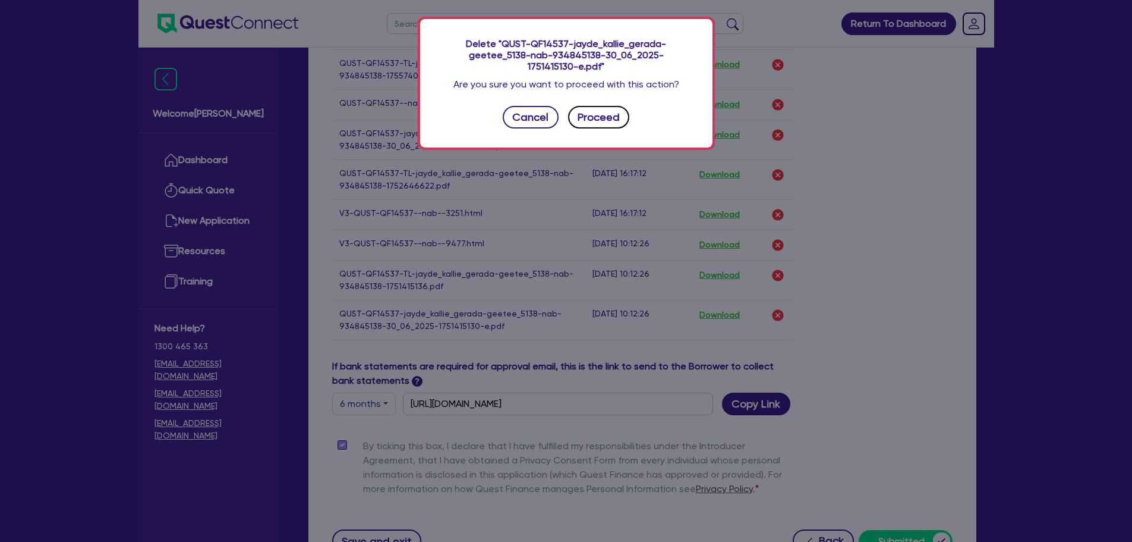
click at [586, 119] on button "Proceed" at bounding box center [599, 117] width 62 height 23
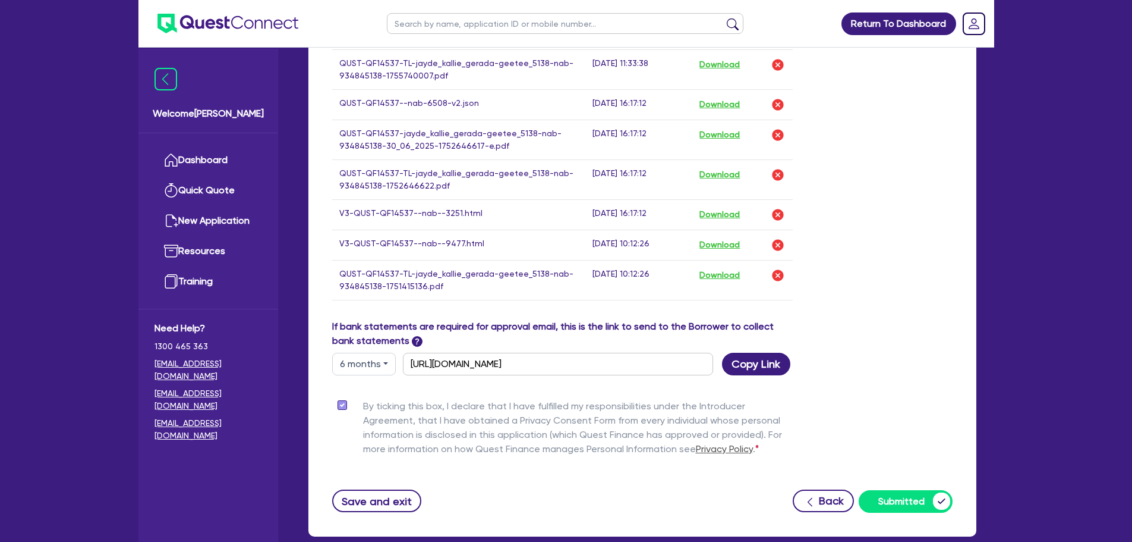
click at [789, 281] on td "Download" at bounding box center [742, 280] width 101 height 40
click at [785, 276] on img "button" at bounding box center [778, 275] width 14 height 14
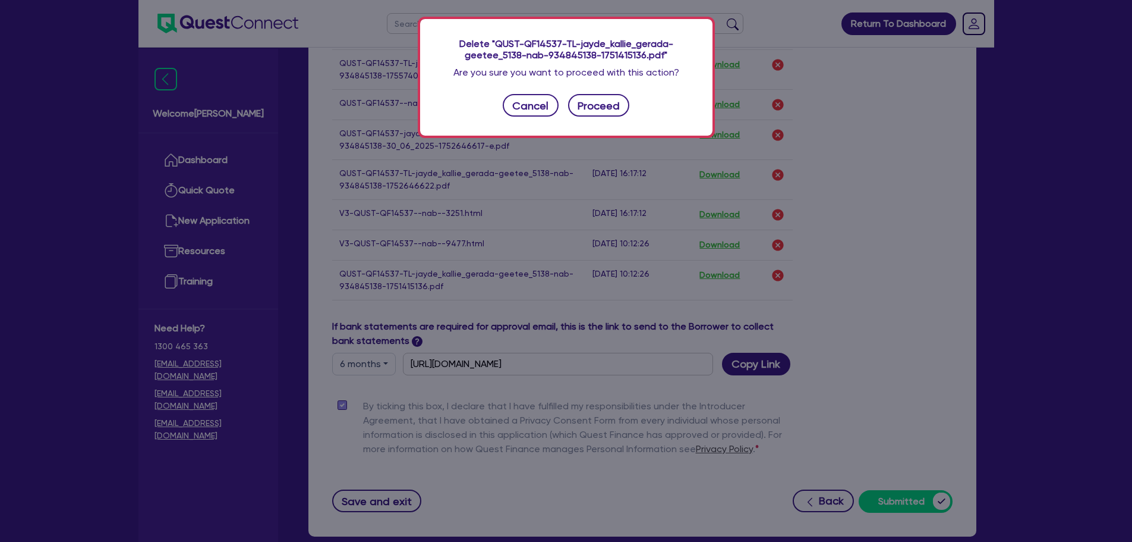
drag, startPoint x: 600, startPoint y: 91, endPoint x: 606, endPoint y: 97, distance: 8.8
click at [600, 92] on div "Delete "QUST-QF14537-TL-jayde_kallie_gerada-geetee_5138-nab-934845138-175141513…" at bounding box center [566, 77] width 292 height 117
click at [607, 106] on button "Proceed" at bounding box center [599, 105] width 62 height 23
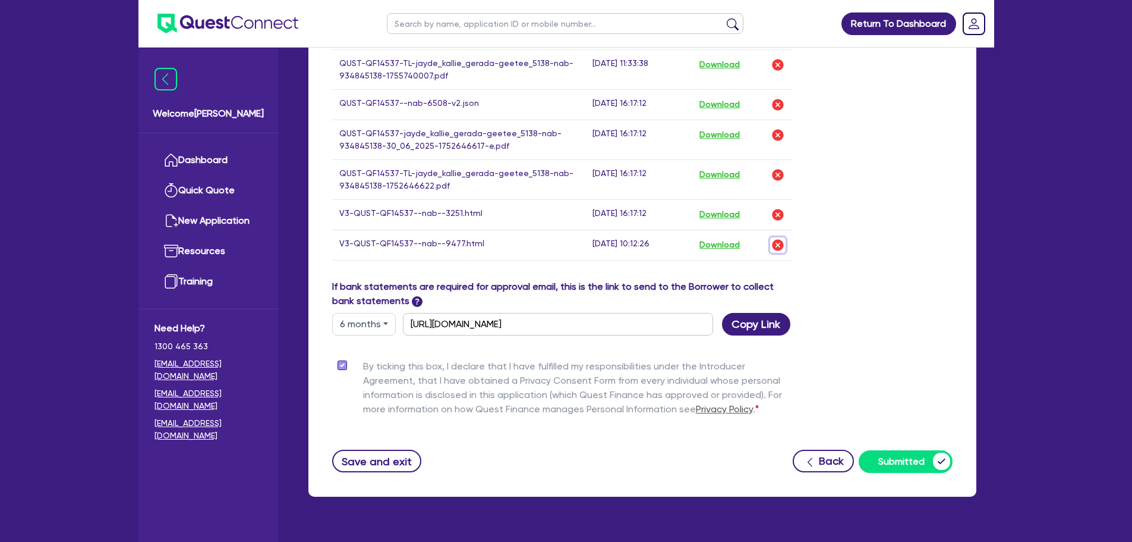
click at [775, 245] on img "button" at bounding box center [778, 245] width 14 height 14
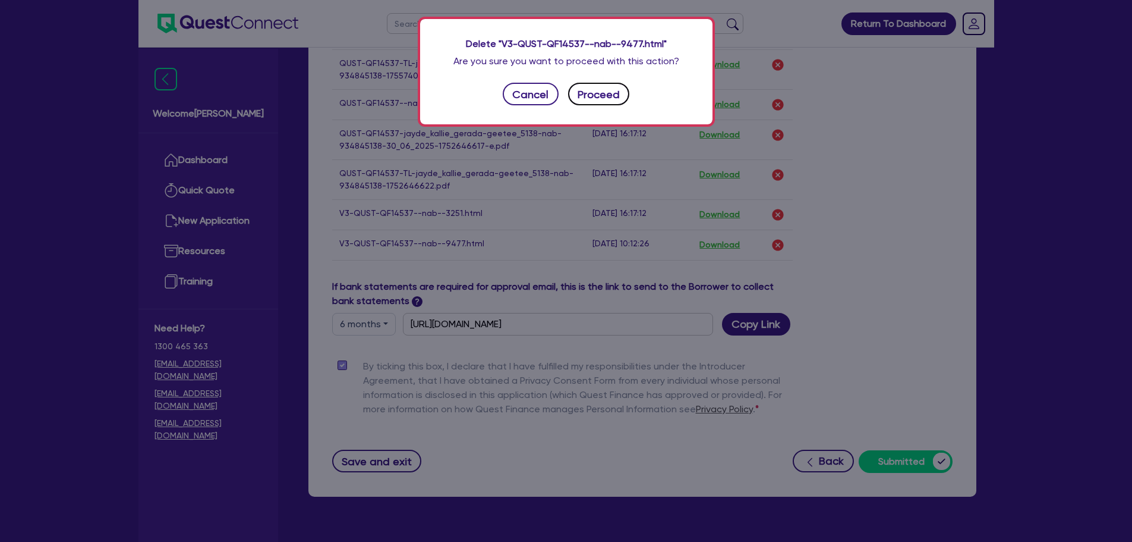
click at [617, 97] on button "Proceed" at bounding box center [599, 94] width 62 height 23
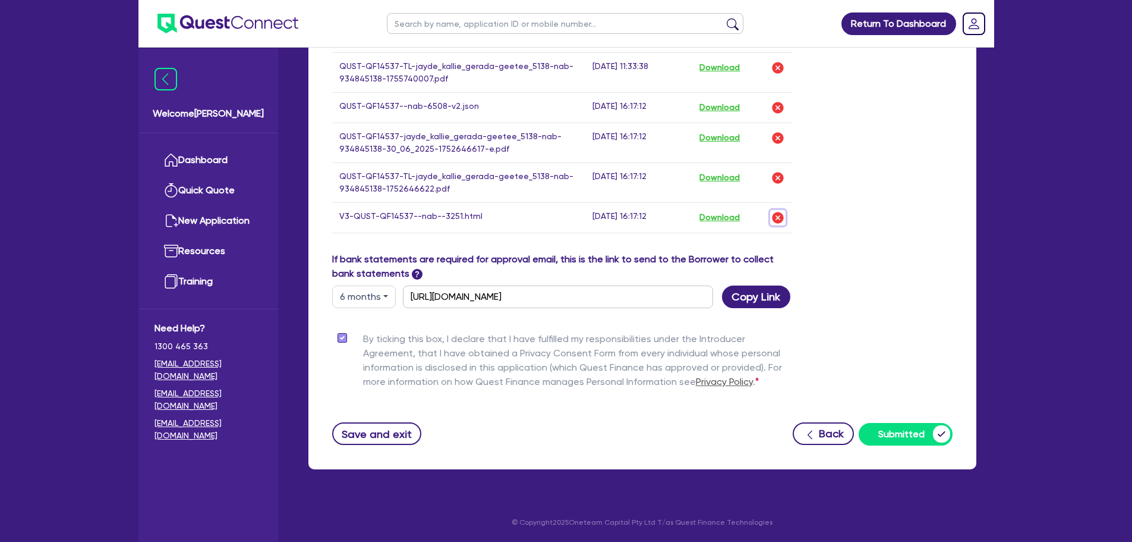
click at [779, 219] on img "button" at bounding box center [778, 217] width 14 height 14
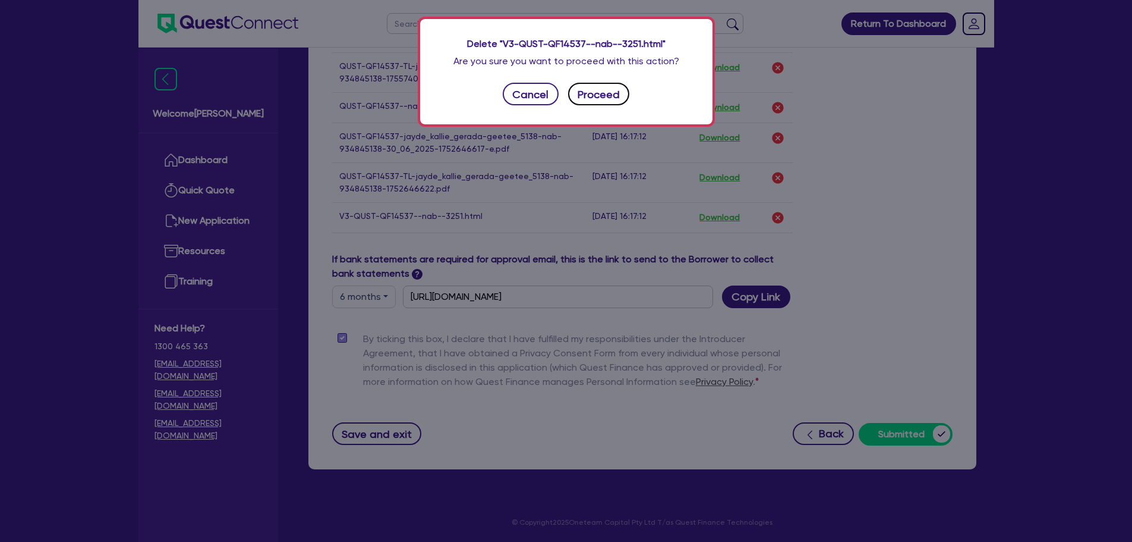
click at [599, 95] on button "Proceed" at bounding box center [599, 94] width 62 height 23
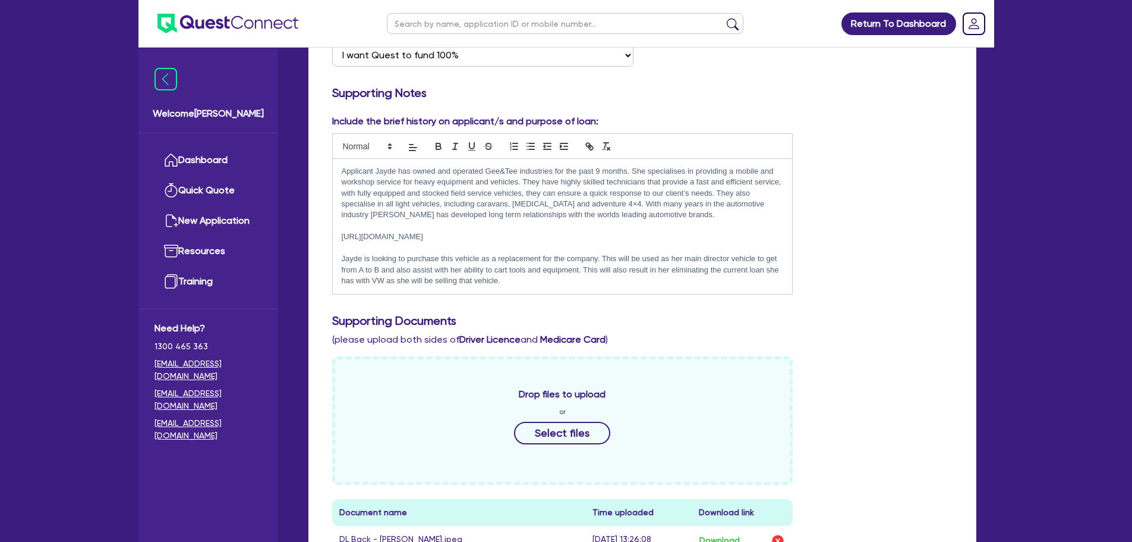
scroll to position [0, 0]
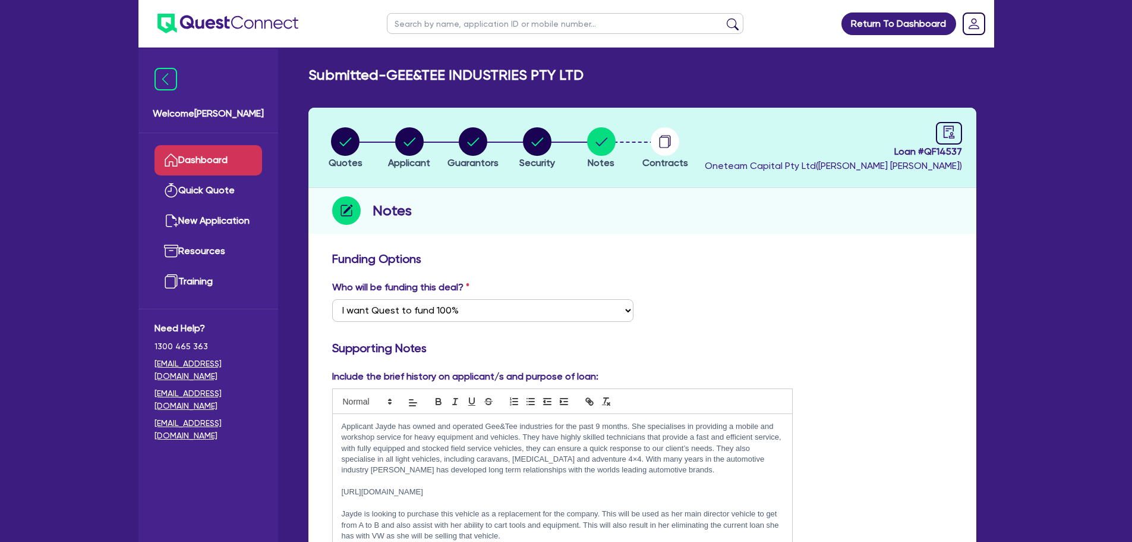
click at [213, 157] on link "Dashboard" at bounding box center [209, 160] width 108 height 30
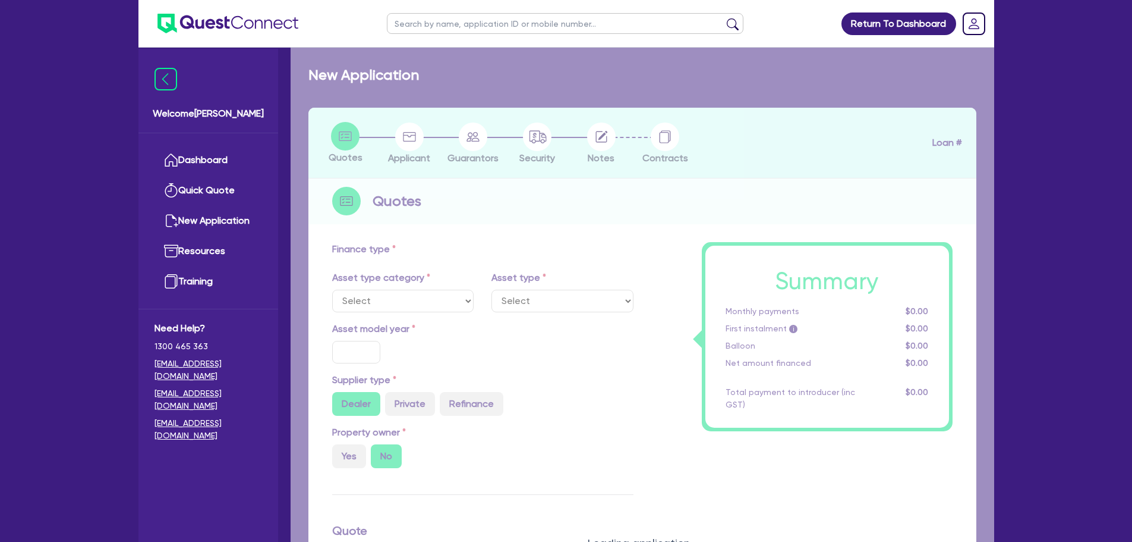
type input "100,000"
type input "4"
type input "4,000"
type input "15"
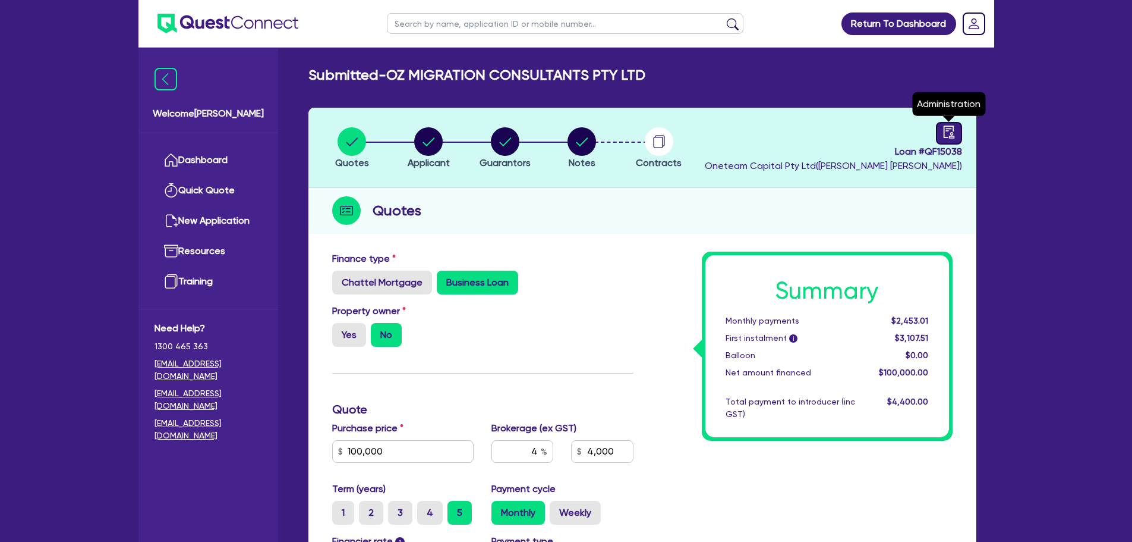
click at [953, 132] on icon "audit" at bounding box center [949, 131] width 13 height 13
select select "SUBMITTED_NEW"
select select "Other"
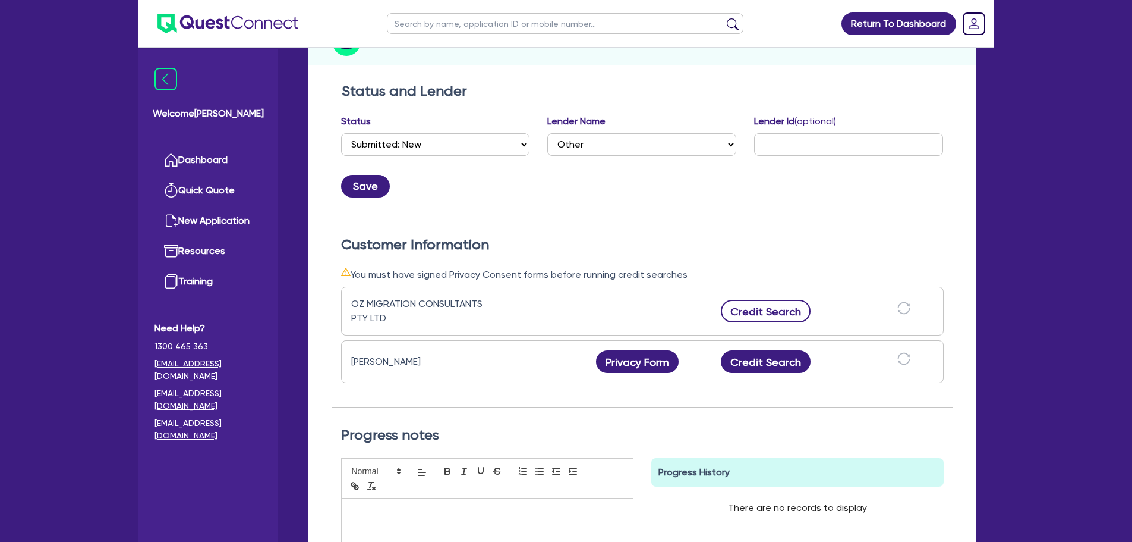
scroll to position [238, 0]
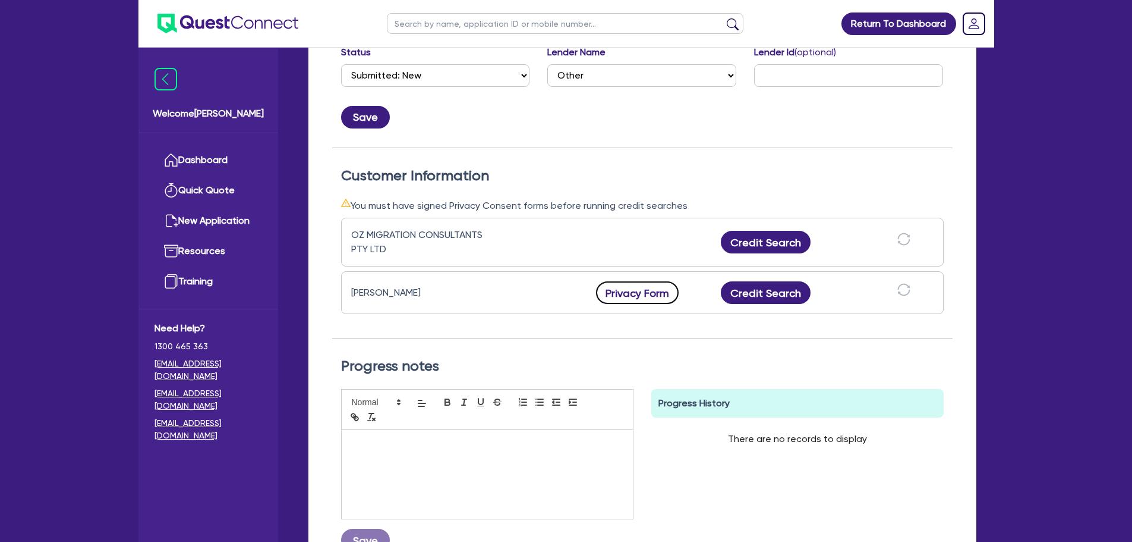
click at [636, 301] on button "Privacy Form" at bounding box center [637, 292] width 83 height 23
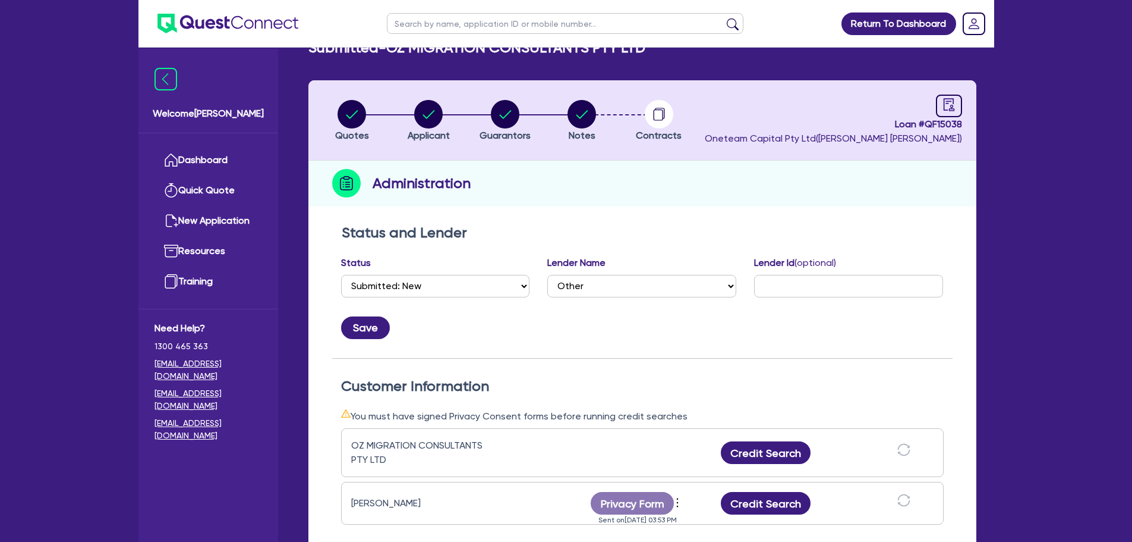
scroll to position [0, 0]
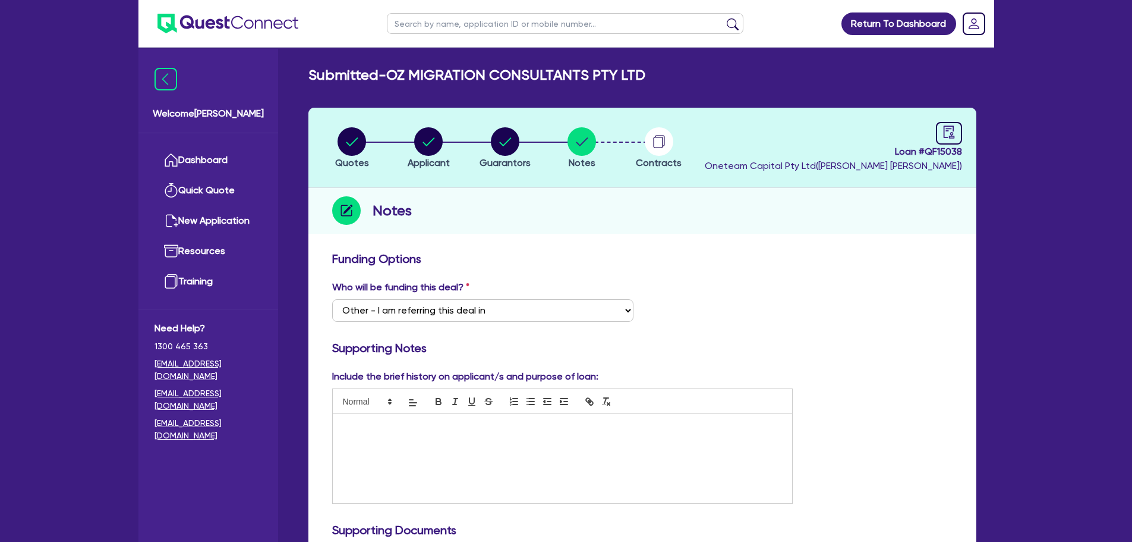
select select "Other"
click at [506, 149] on circle "button" at bounding box center [505, 141] width 29 height 29
select select "MR"
select select "[GEOGRAPHIC_DATA]"
select select "MARRIED"
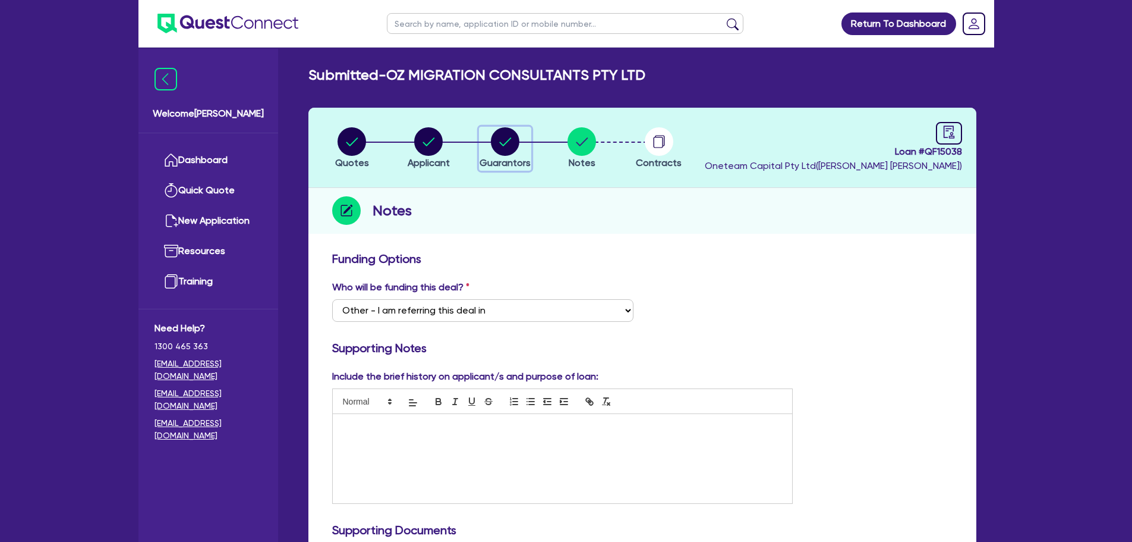
select select "PROPERTY"
select select "CASH"
select select "HOUSEHOLD_PERSONAL"
select select "VEHICLE"
select select "MORTGAGE"
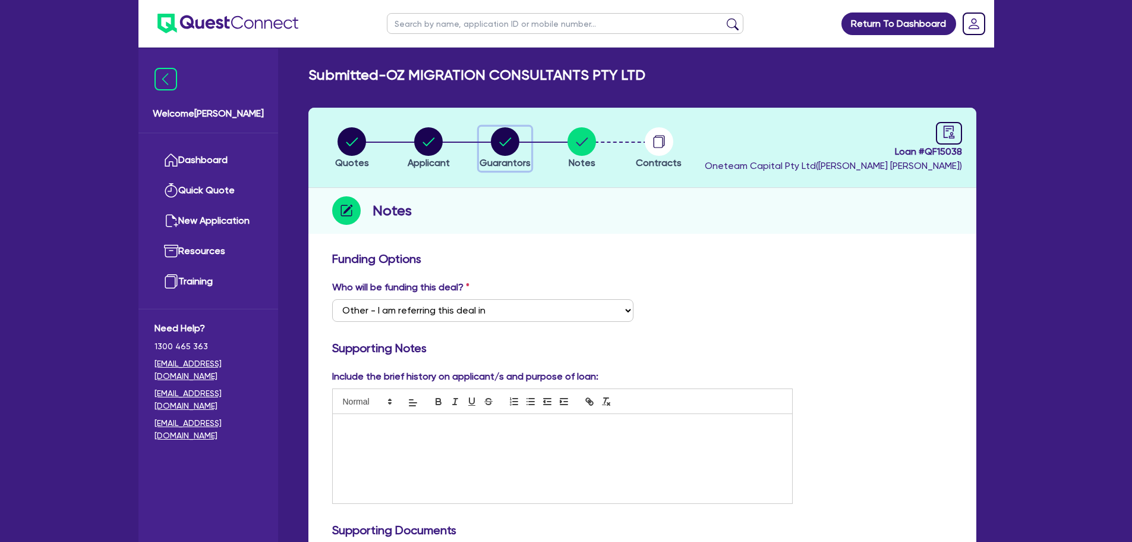
select select "CREDIT_CARD"
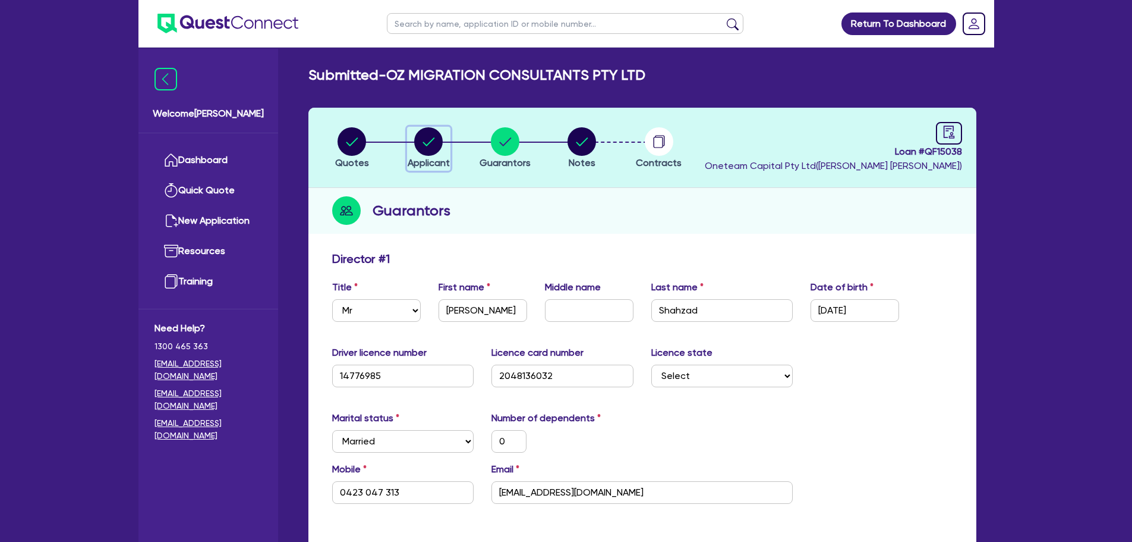
click at [434, 151] on circle "button" at bounding box center [428, 141] width 29 height 29
select select "COMPANY"
select select "PROFESSIONAL"
select select "MANAGEMENT"
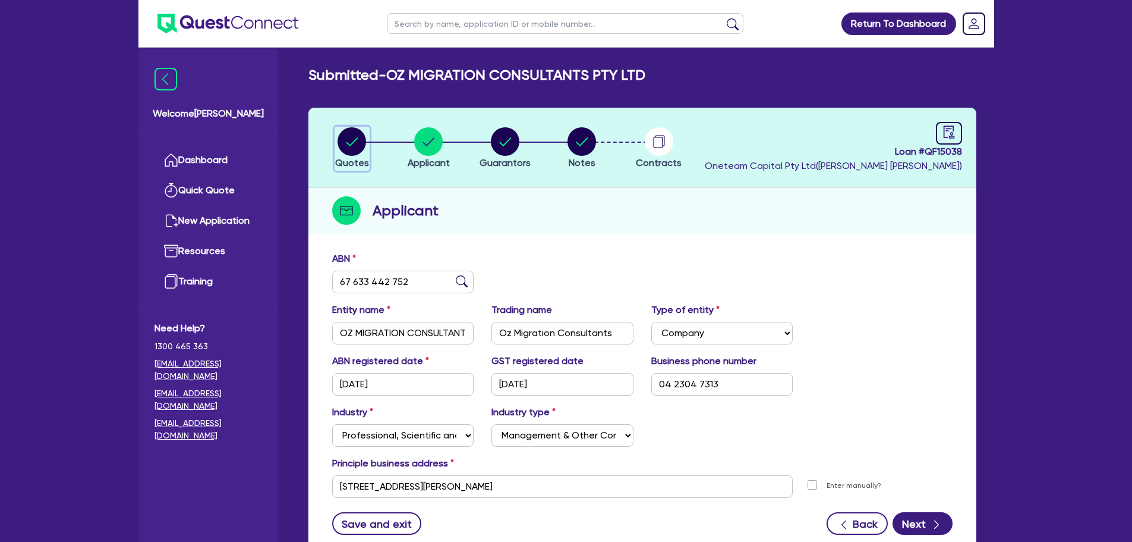
click at [353, 151] on circle "button" at bounding box center [352, 141] width 29 height 29
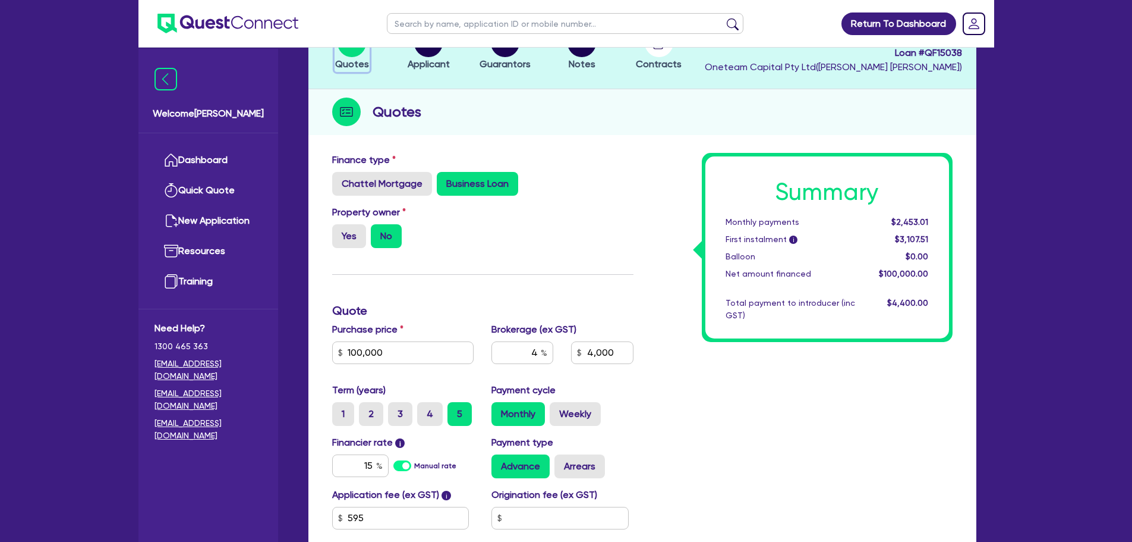
scroll to position [43, 0]
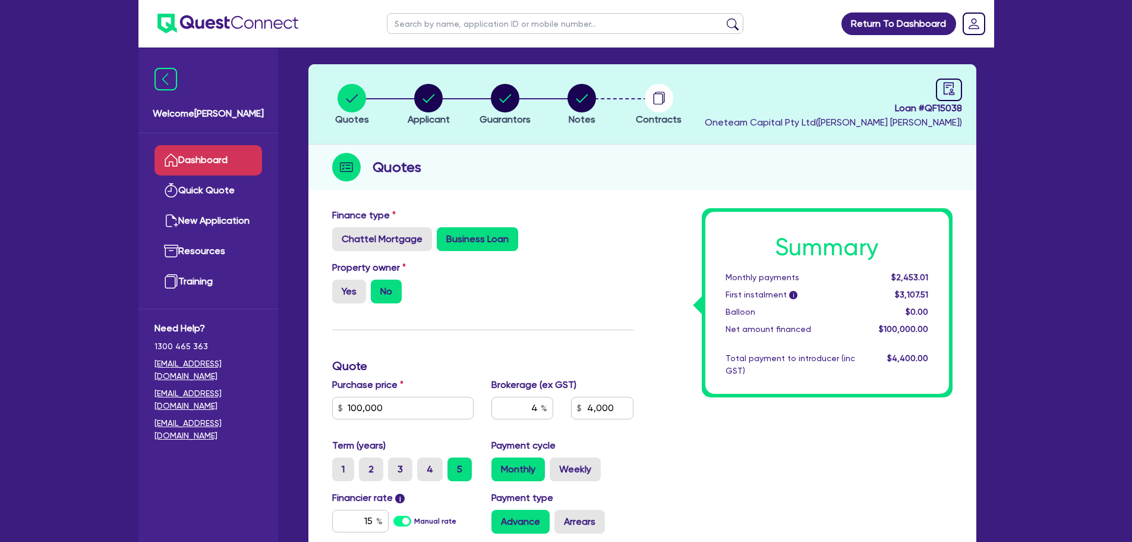
click at [243, 169] on link "Dashboard" at bounding box center [209, 160] width 108 height 30
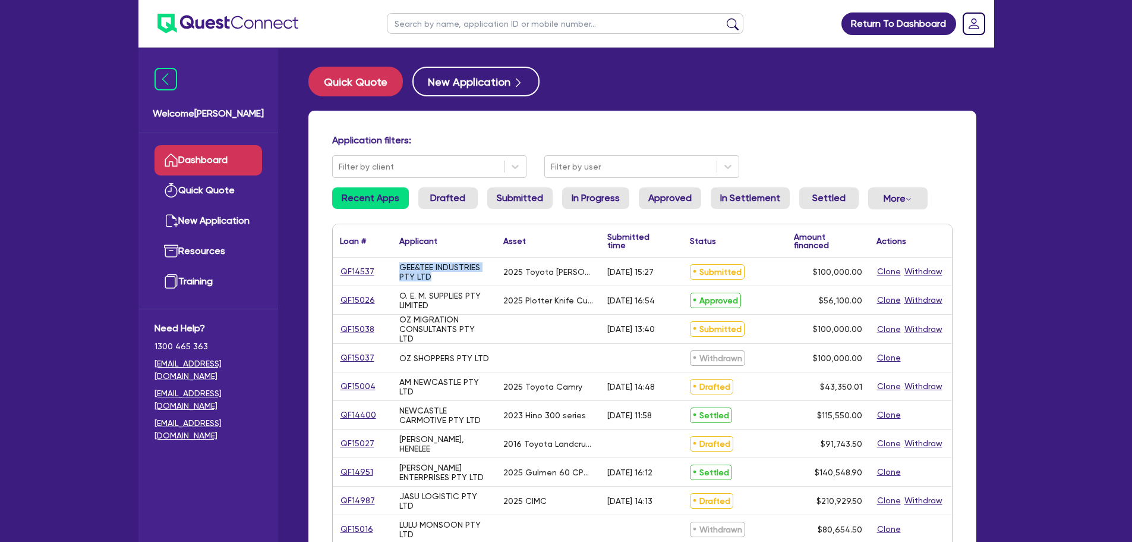
drag, startPoint x: 444, startPoint y: 276, endPoint x: 402, endPoint y: 265, distance: 43.7
click at [402, 265] on div "GEE&TEE INDUSTRIES PTY LTD" at bounding box center [444, 271] width 90 height 19
click at [471, 286] on div "O. E. M. SUPPLIES PTY LIMITED" at bounding box center [444, 300] width 104 height 28
drag, startPoint x: 578, startPoint y: 275, endPoint x: 501, endPoint y: 276, distance: 77.3
click at [501, 276] on div "2025 Toyota [PERSON_NAME]" at bounding box center [548, 271] width 104 height 28
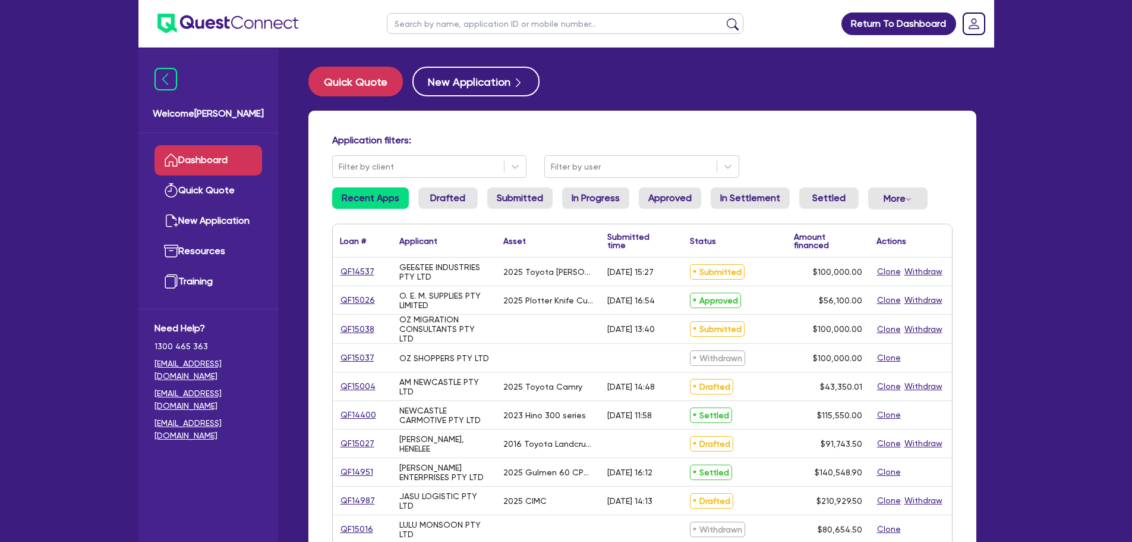
click at [578, 302] on div "2025 Plotter Knife Cutter A6 Model. GD-A6Model" at bounding box center [548, 300] width 90 height 10
drag, startPoint x: 590, startPoint y: 301, endPoint x: 472, endPoint y: 294, distance: 117.9
click at [472, 294] on div "QF15026 O. E. M. SUPPLIES PTY LIMITED 2025 Plotter Knife Cutter A6 Model. GD-A6…" at bounding box center [642, 300] width 619 height 29
click at [517, 314] on div at bounding box center [548, 328] width 104 height 29
drag, startPoint x: 588, startPoint y: 385, endPoint x: 500, endPoint y: 388, distance: 87.4
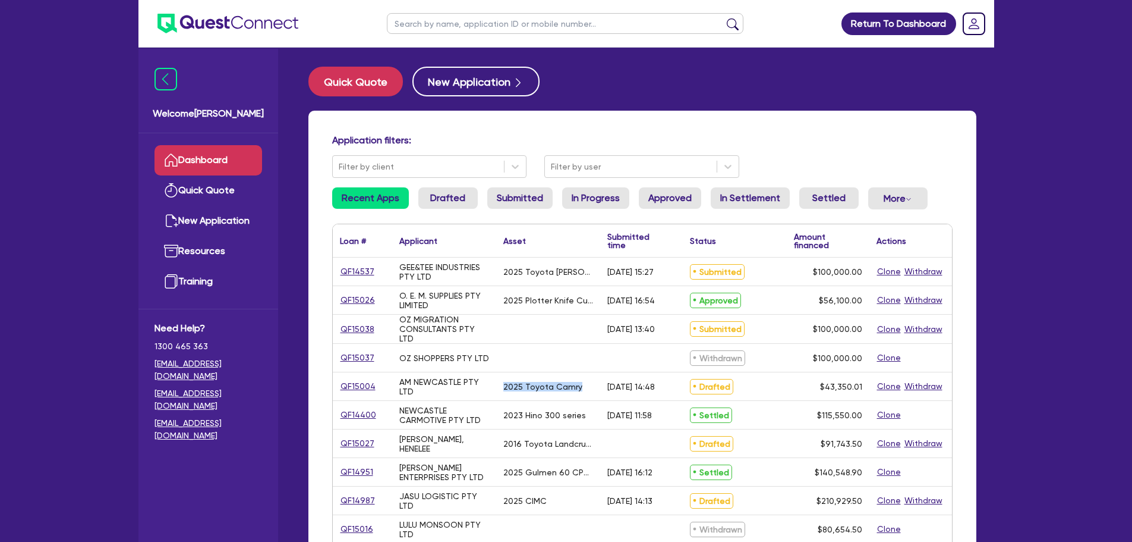
click at [500, 388] on div "2025 Toyota Camry" at bounding box center [548, 386] width 104 height 28
drag, startPoint x: 524, startPoint y: 413, endPoint x: 532, endPoint y: 413, distance: 8.3
click at [524, 413] on div "2023 Hino 300 series" at bounding box center [544, 415] width 83 height 10
drag, startPoint x: 588, startPoint y: 414, endPoint x: 502, endPoint y: 416, distance: 85.6
click at [502, 416] on div "2023 Hino 300 series" at bounding box center [548, 415] width 104 height 28
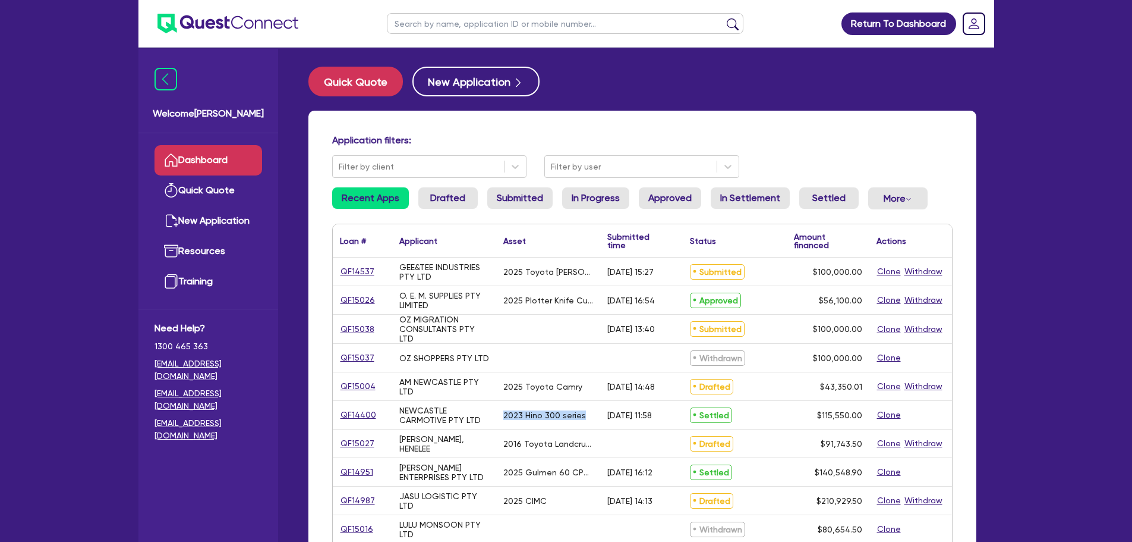
click at [522, 426] on div "2023 Hino 300 series" at bounding box center [548, 415] width 104 height 28
